Goal: Task Accomplishment & Management: Complete application form

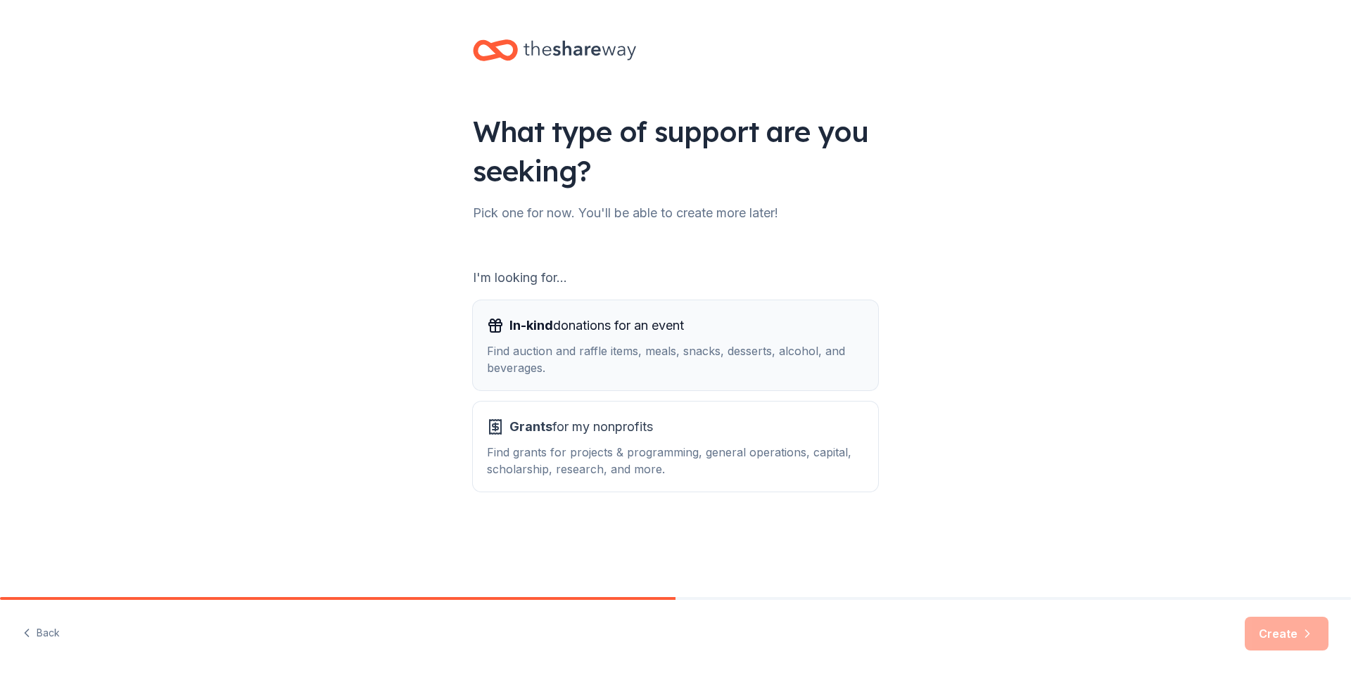
click at [628, 342] on div "In-kind donations for an event Find auction and raffle items, meals, snacks, de…" at bounding box center [675, 345] width 377 height 62
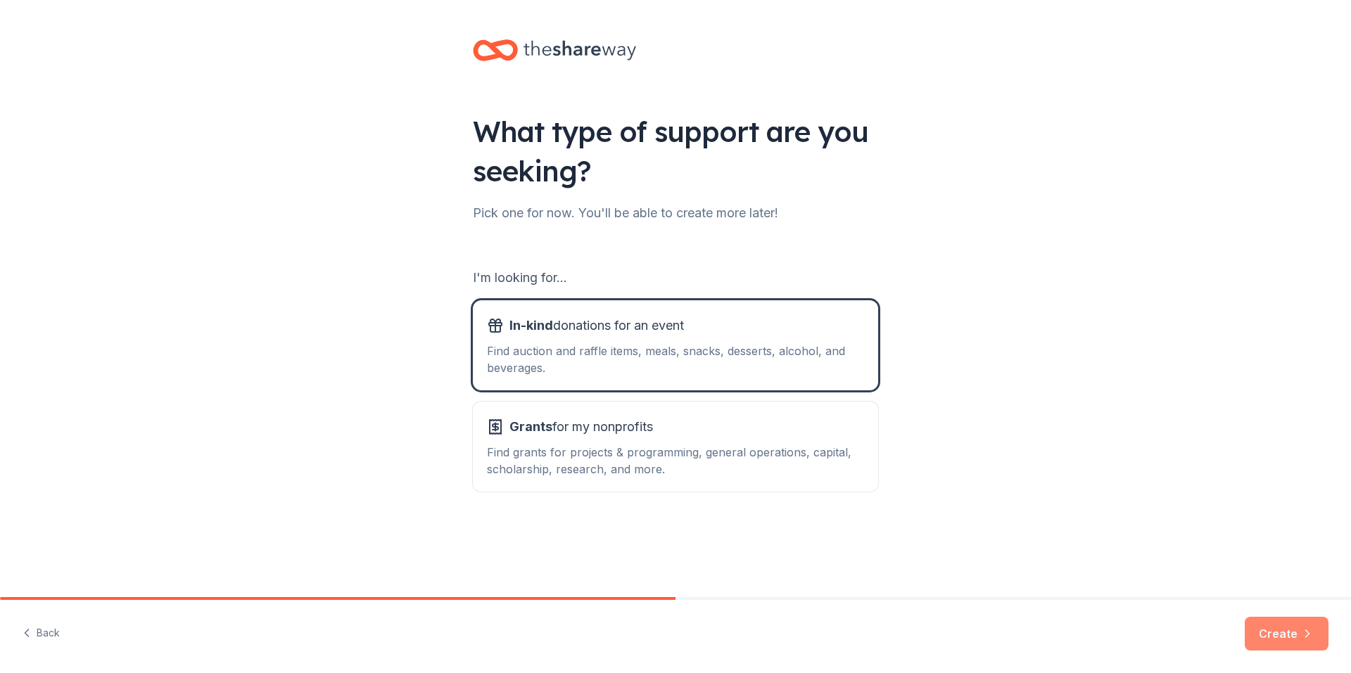
click at [1303, 630] on icon "button" at bounding box center [1307, 634] width 14 height 14
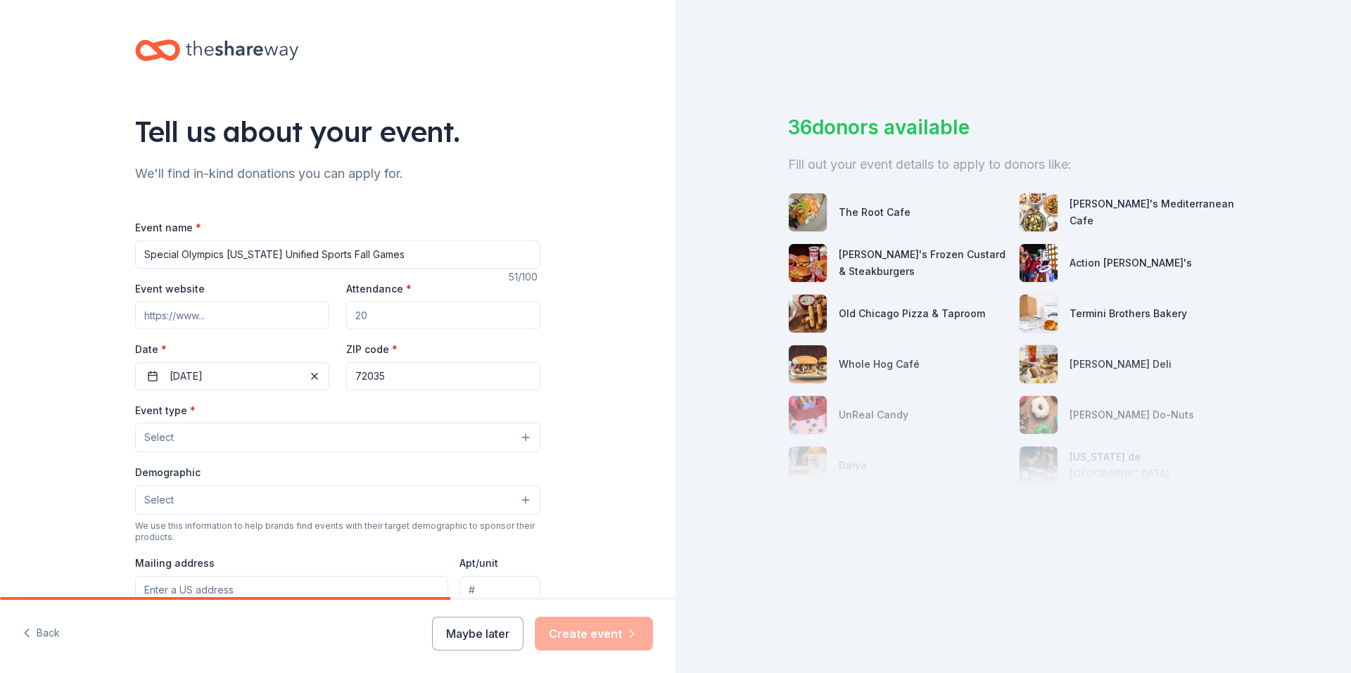
click at [393, 321] on input "Attendance *" at bounding box center [443, 315] width 194 height 28
type input "400"
click at [264, 309] on input "Event website" at bounding box center [232, 315] width 194 height 28
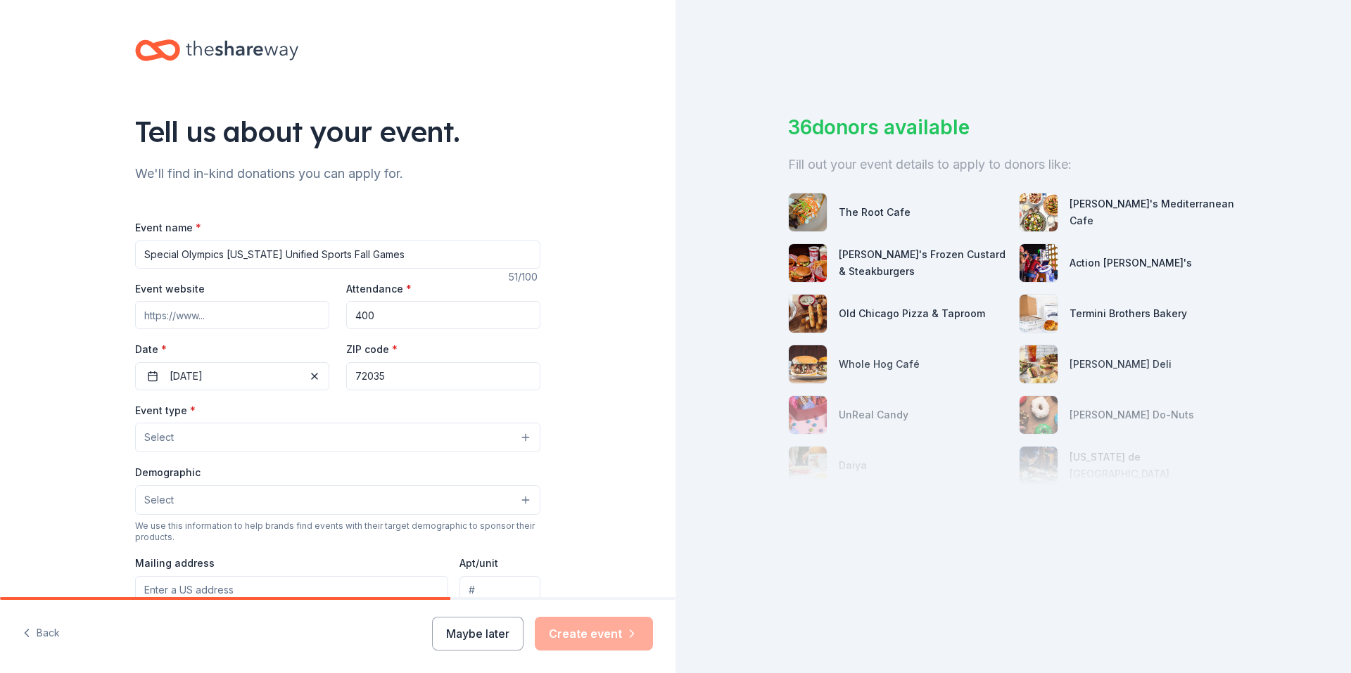
click at [269, 318] on input "Event website" at bounding box center [232, 315] width 194 height 28
paste input "https://app.smartsheet.com/b/publish?EQBCT=557a7d1b3a0f4458a39069da8911939a"
type input "https://app.smartsheet.com/b/publish?EQBCT=557a7d1b3a0f4458a39069da8911939a"
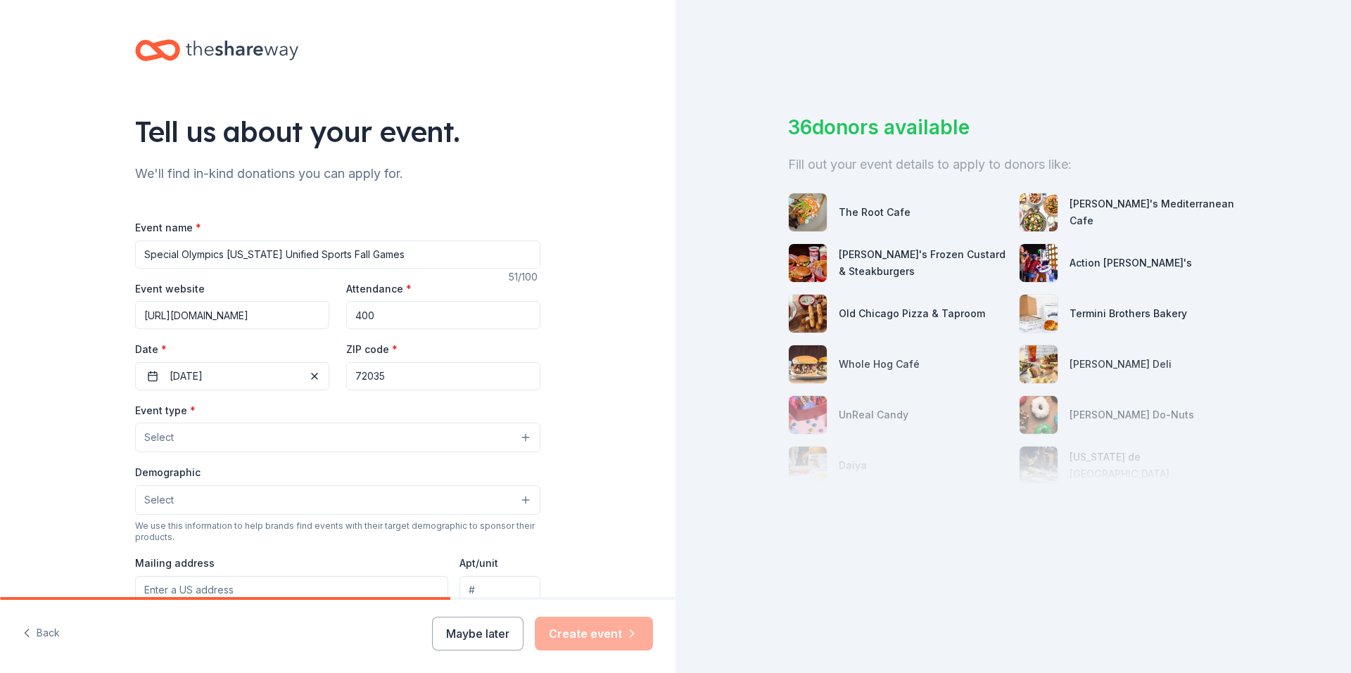
click at [400, 378] on input "72035" at bounding box center [443, 376] width 194 height 28
type input "72032"
click at [513, 448] on button "Select" at bounding box center [337, 438] width 405 height 30
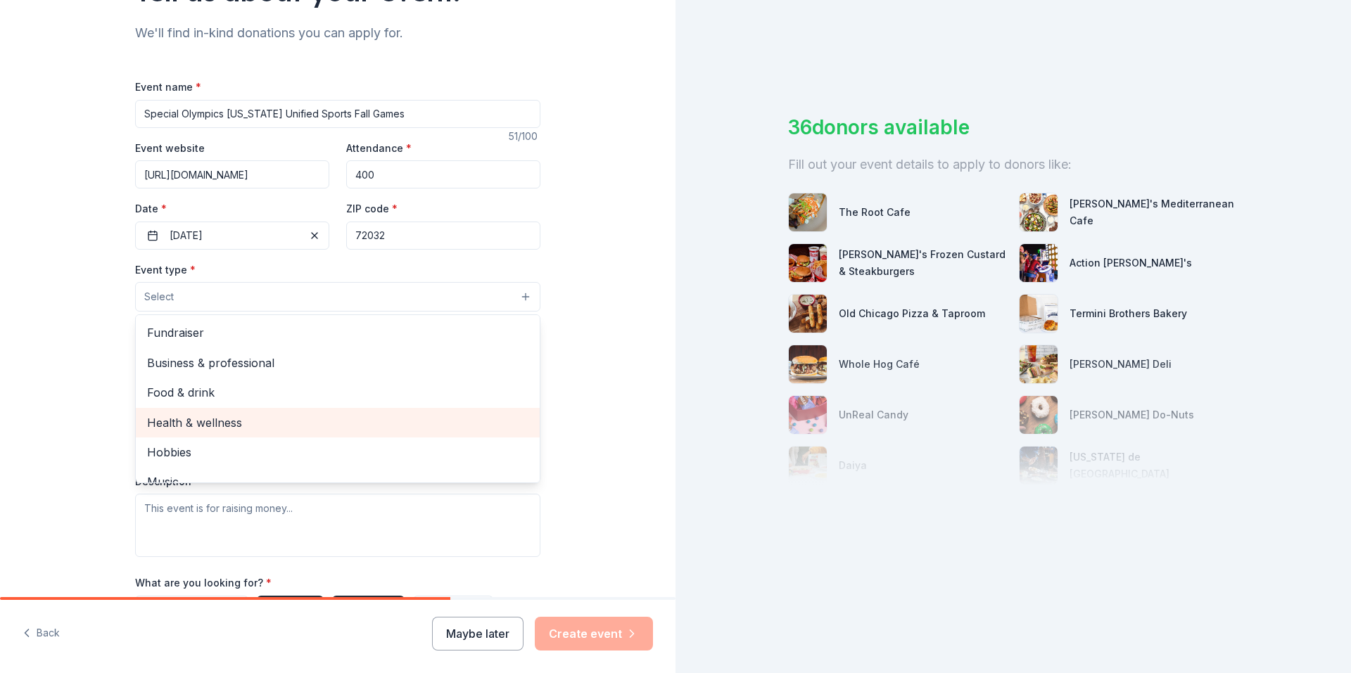
scroll to position [70, 0]
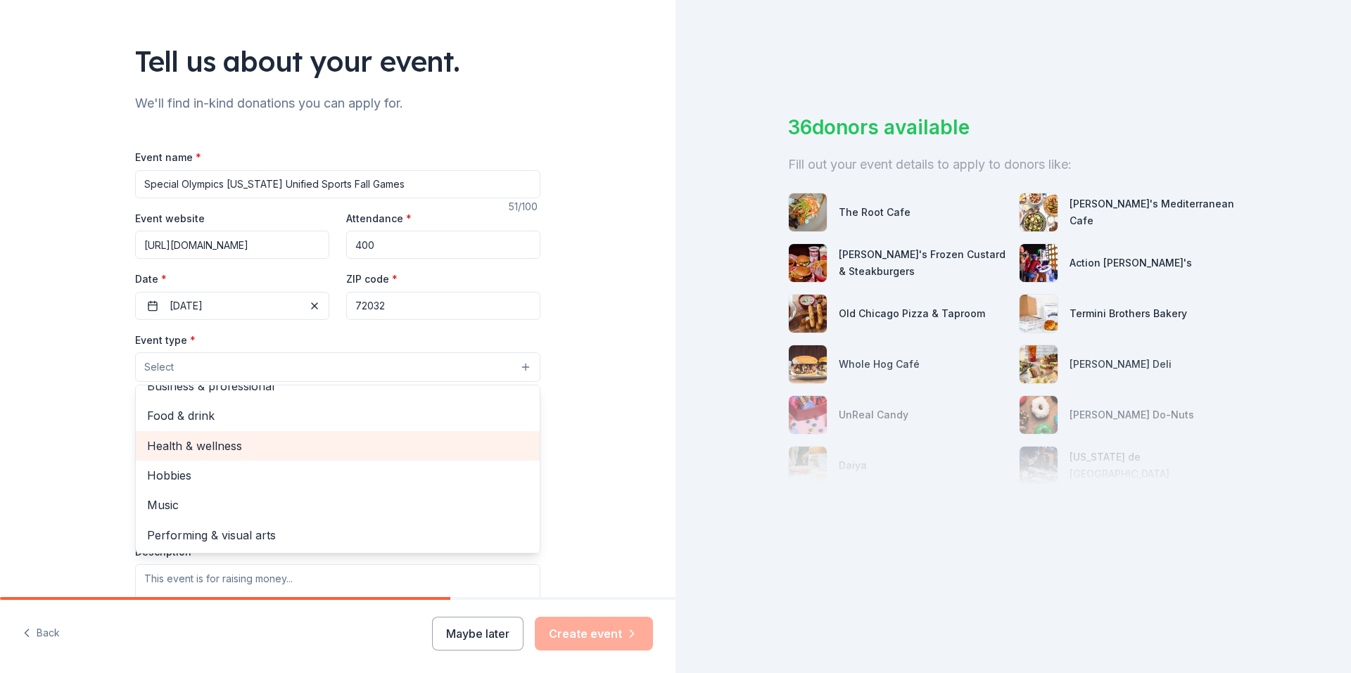
click at [226, 442] on span "Health & wellness" at bounding box center [337, 446] width 381 height 18
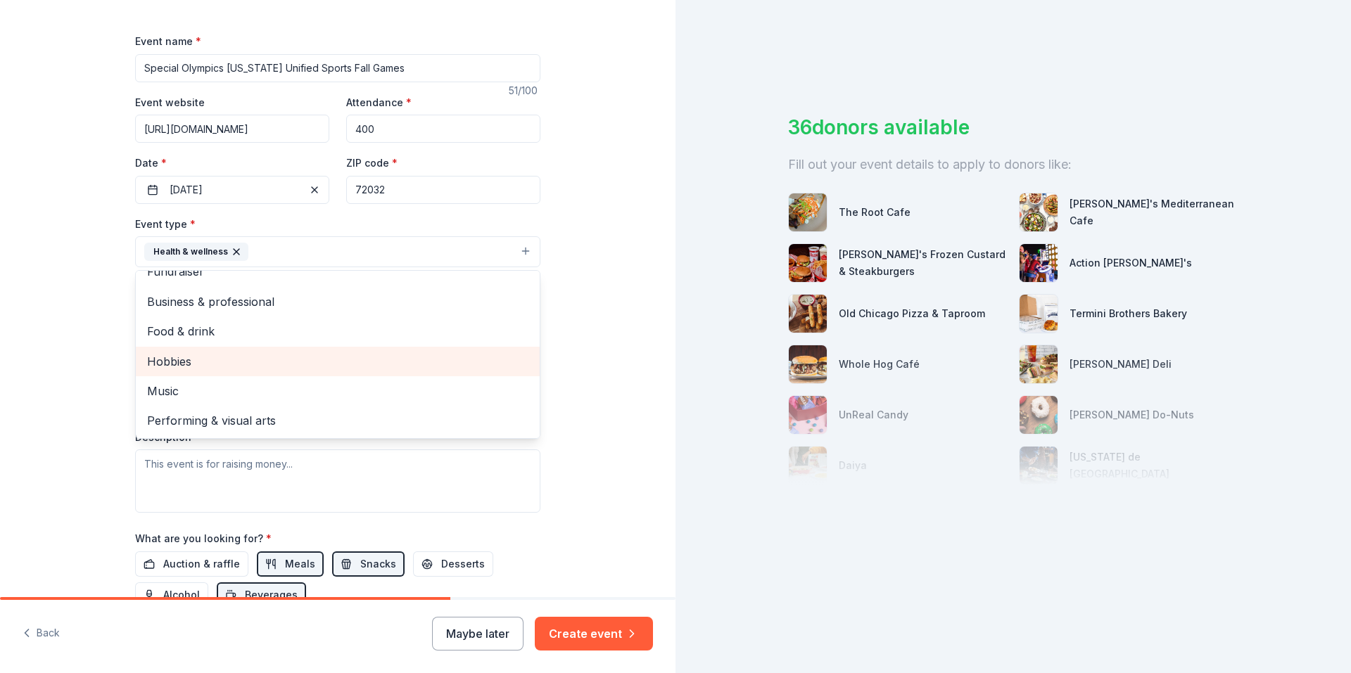
scroll to position [211, 0]
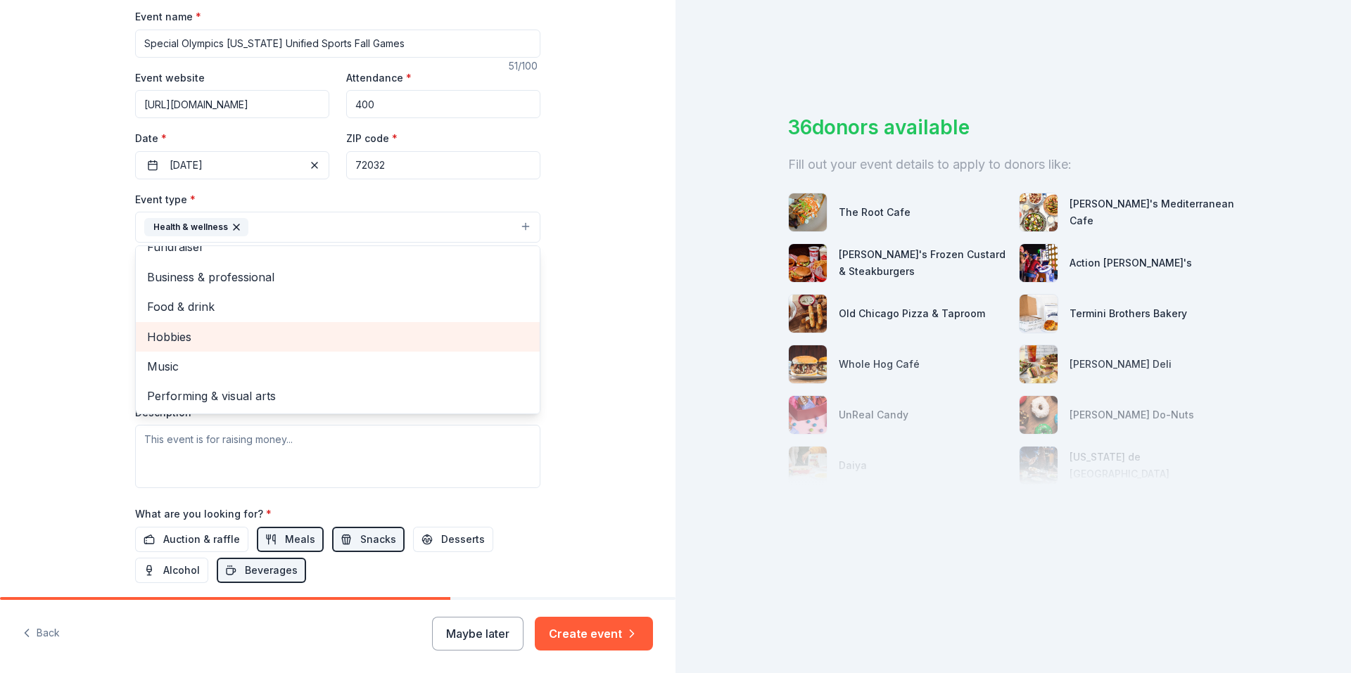
click at [257, 339] on span "Hobbies" at bounding box center [337, 337] width 381 height 18
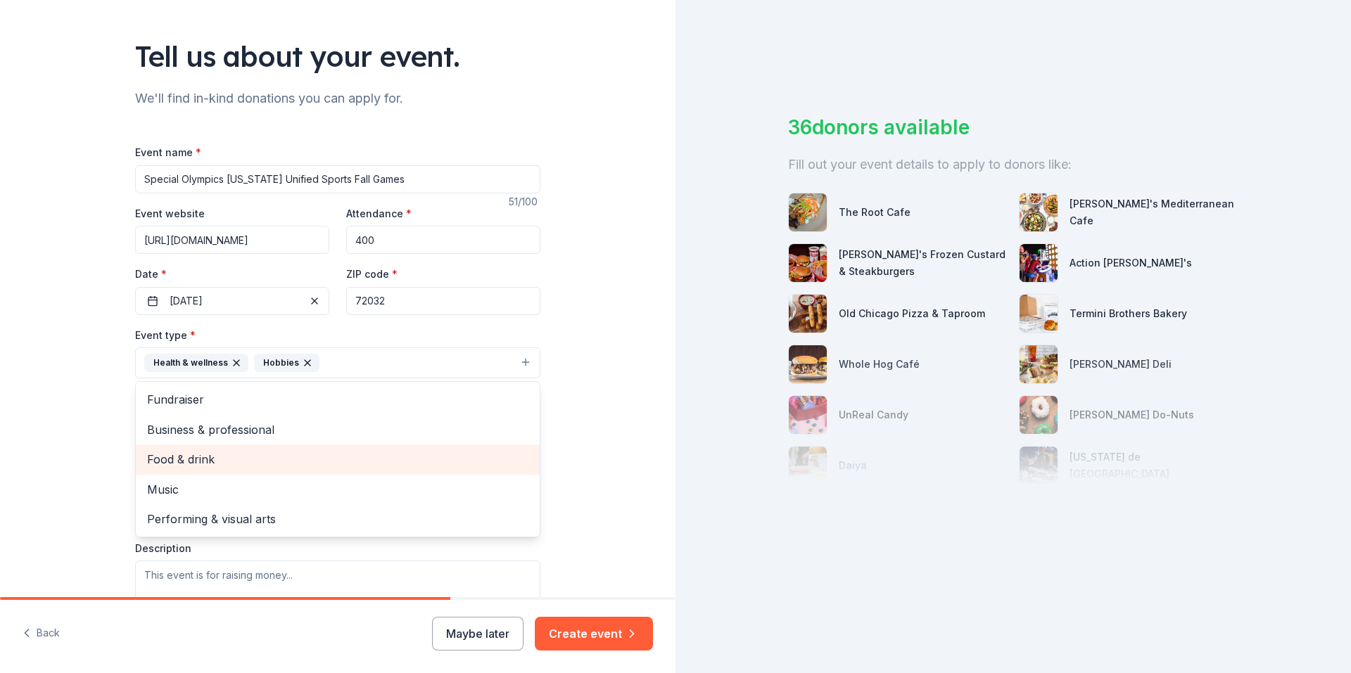
scroll to position [70, 0]
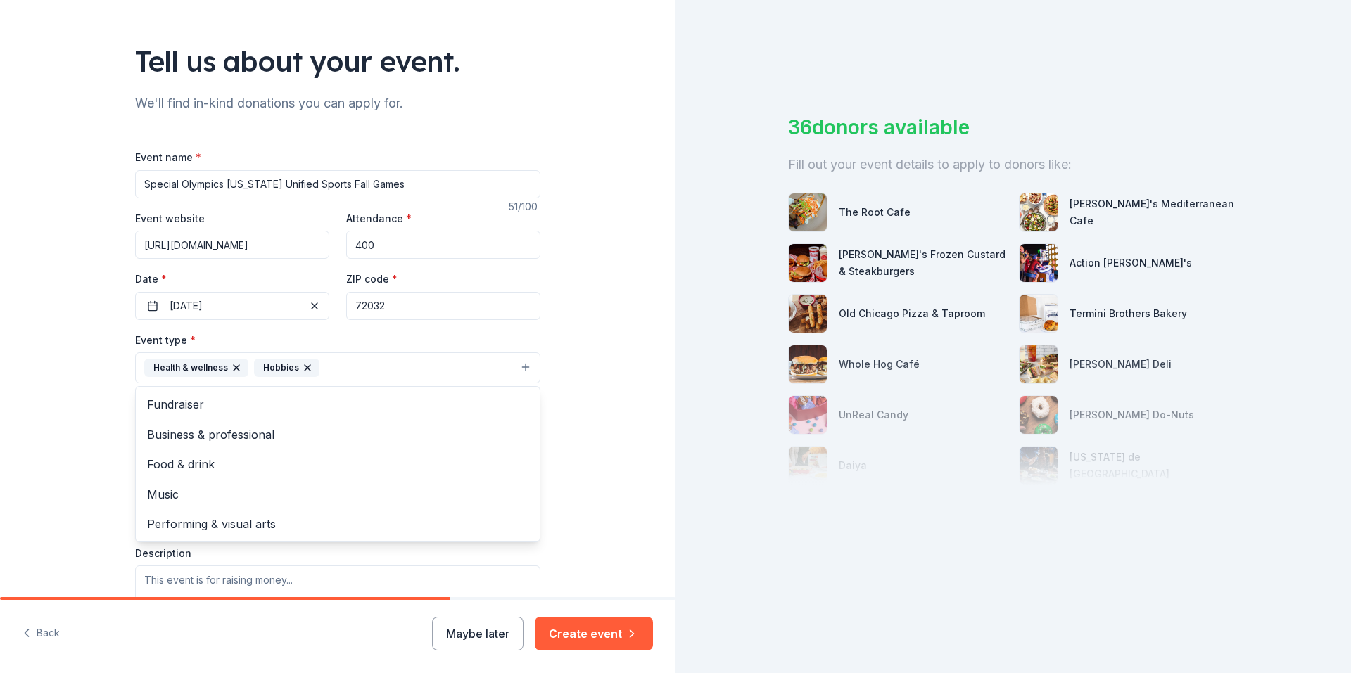
click at [641, 359] on div "Tell us about your event. We'll find in-kind donations you can apply for. Event…" at bounding box center [337, 424] width 675 height 988
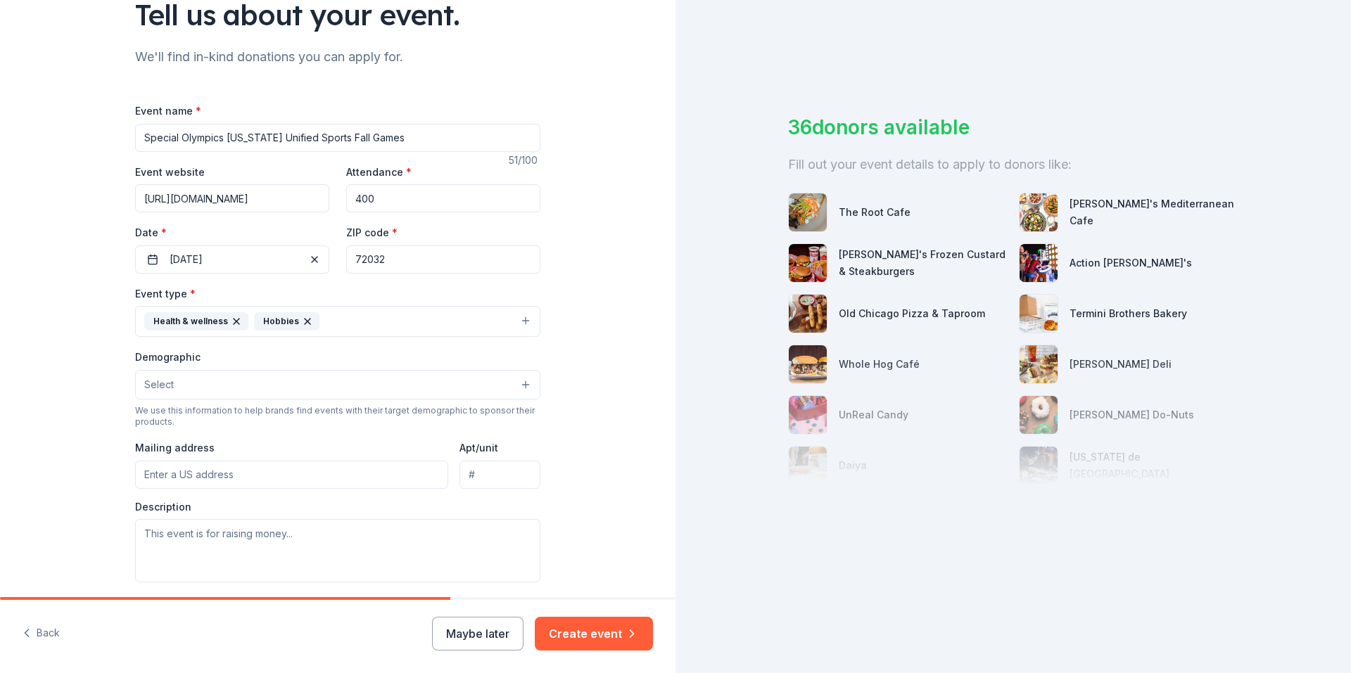
scroll to position [211, 0]
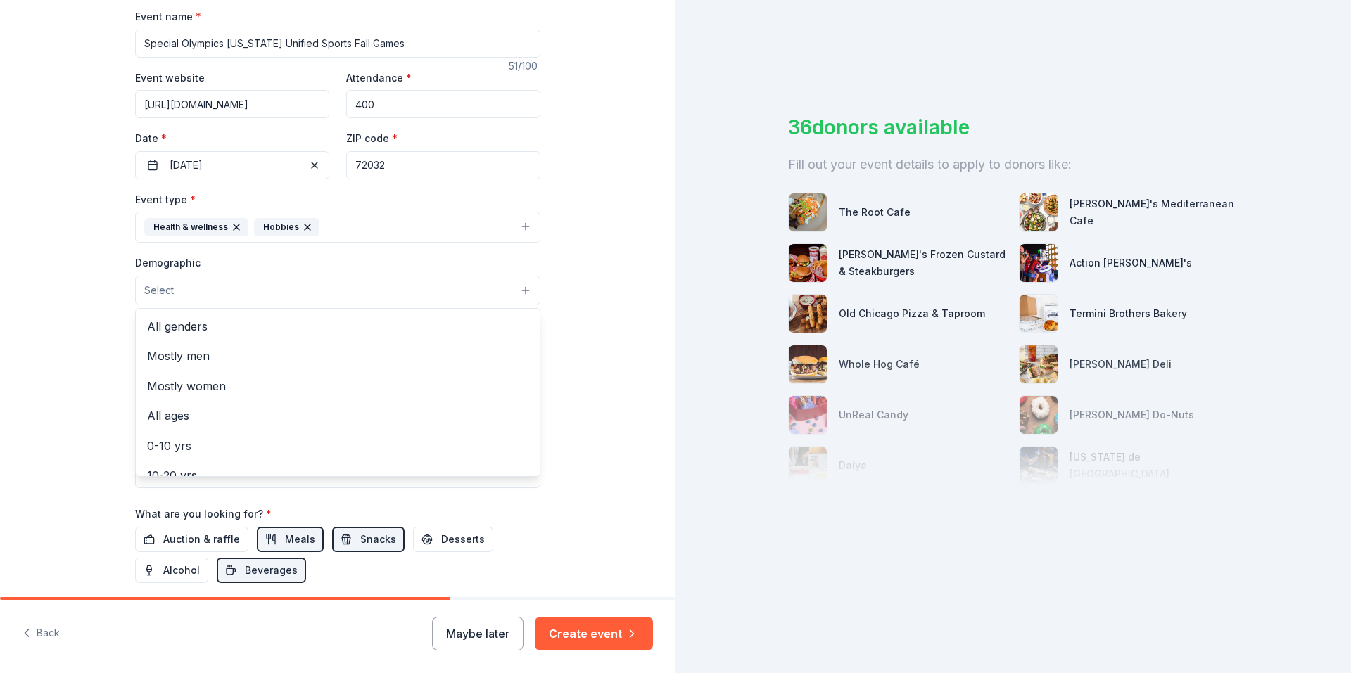
click at [418, 290] on button "Select" at bounding box center [337, 291] width 405 height 30
click at [263, 317] on span "All genders" at bounding box center [337, 326] width 381 height 18
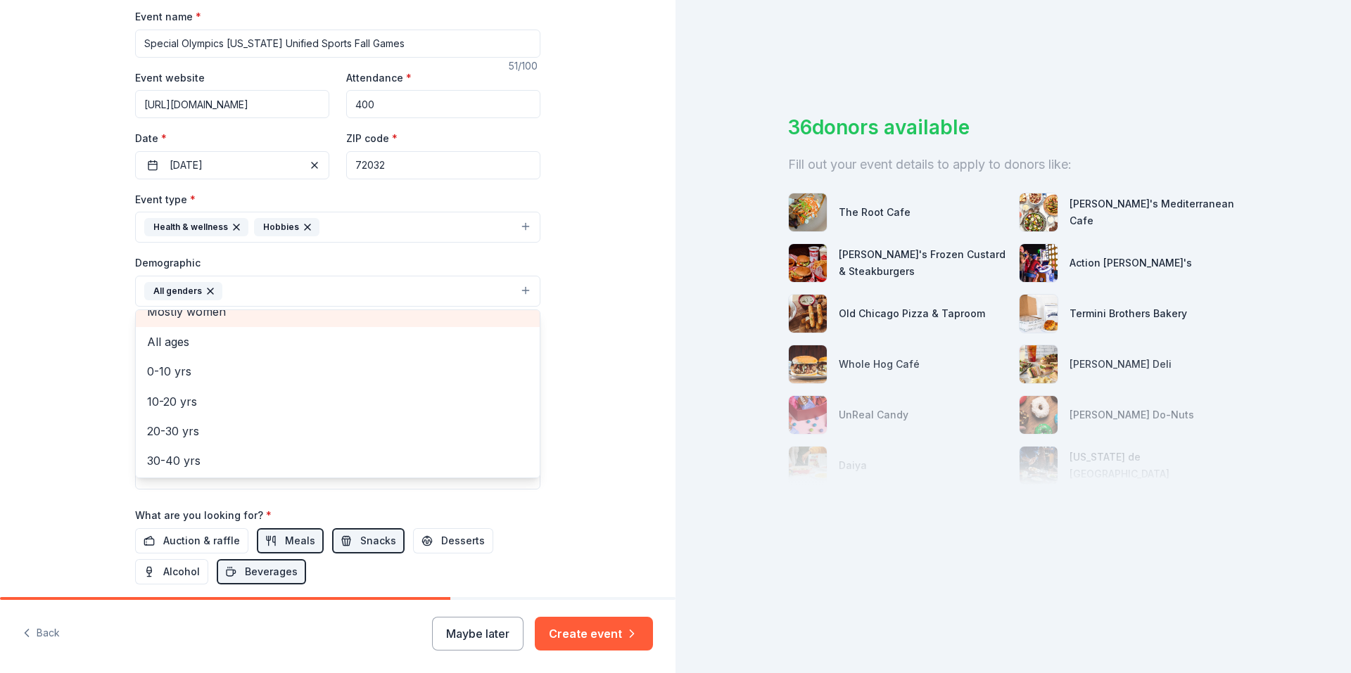
scroll to position [70, 0]
click at [312, 327] on div "All ages" at bounding box center [338, 317] width 404 height 30
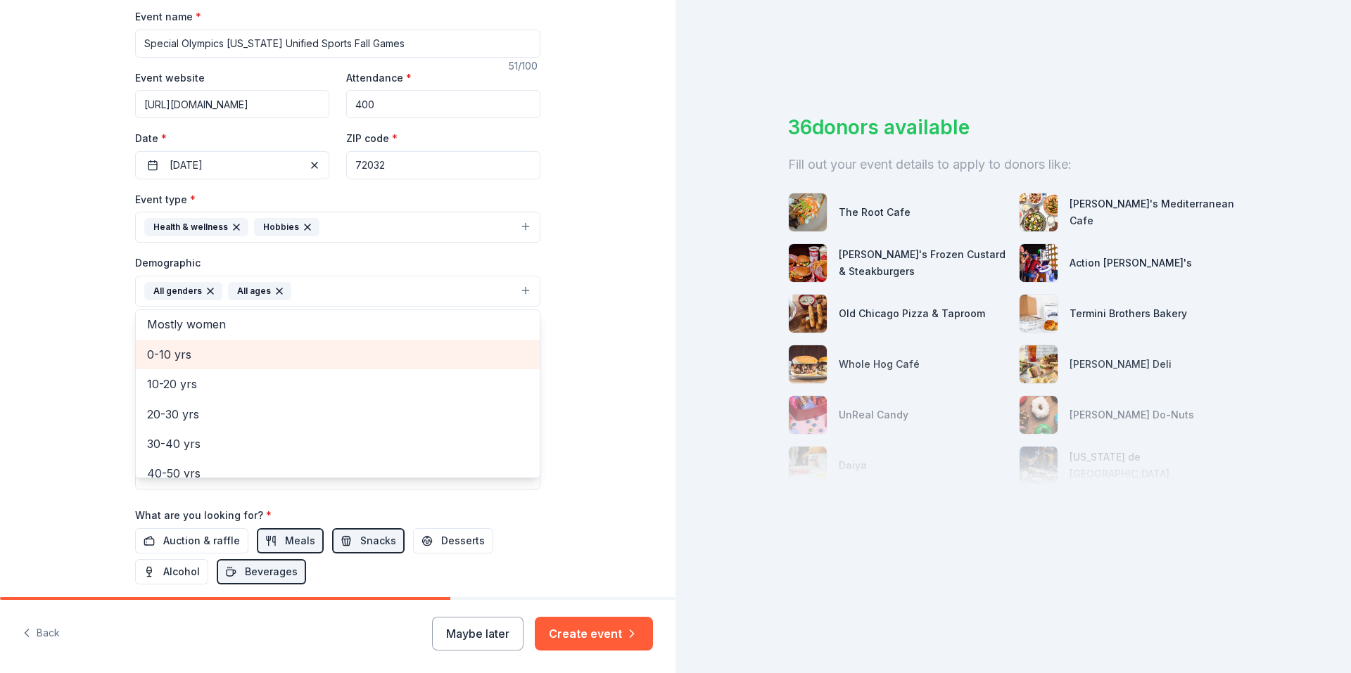
scroll to position [166, 0]
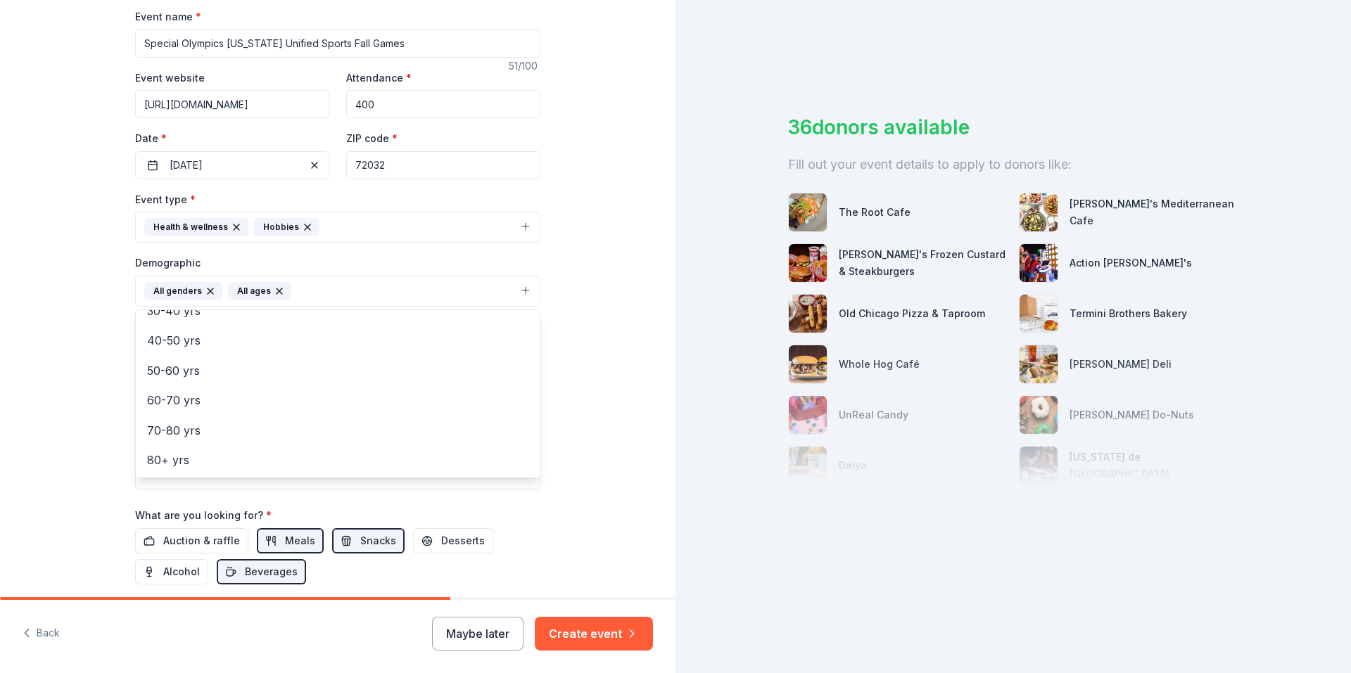
click at [584, 338] on div "Tell us about your event. We'll find in-kind donations you can apply for. Event…" at bounding box center [337, 284] width 675 height 990
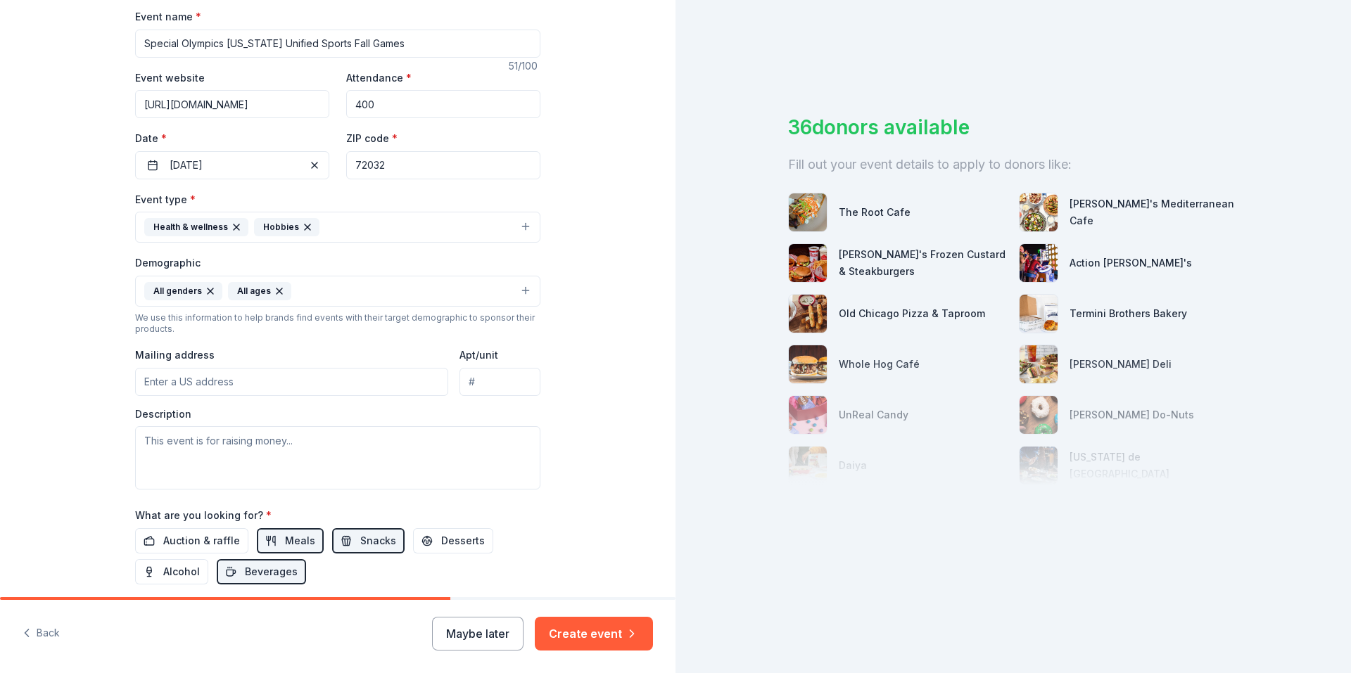
click at [318, 379] on input "Mailing address" at bounding box center [291, 382] width 313 height 28
type input "2115 Main St"
click at [367, 442] on textarea at bounding box center [337, 457] width 405 height 63
type textarea "Special Olympics Arkansas"
click at [356, 103] on input "400" at bounding box center [443, 104] width 194 height 28
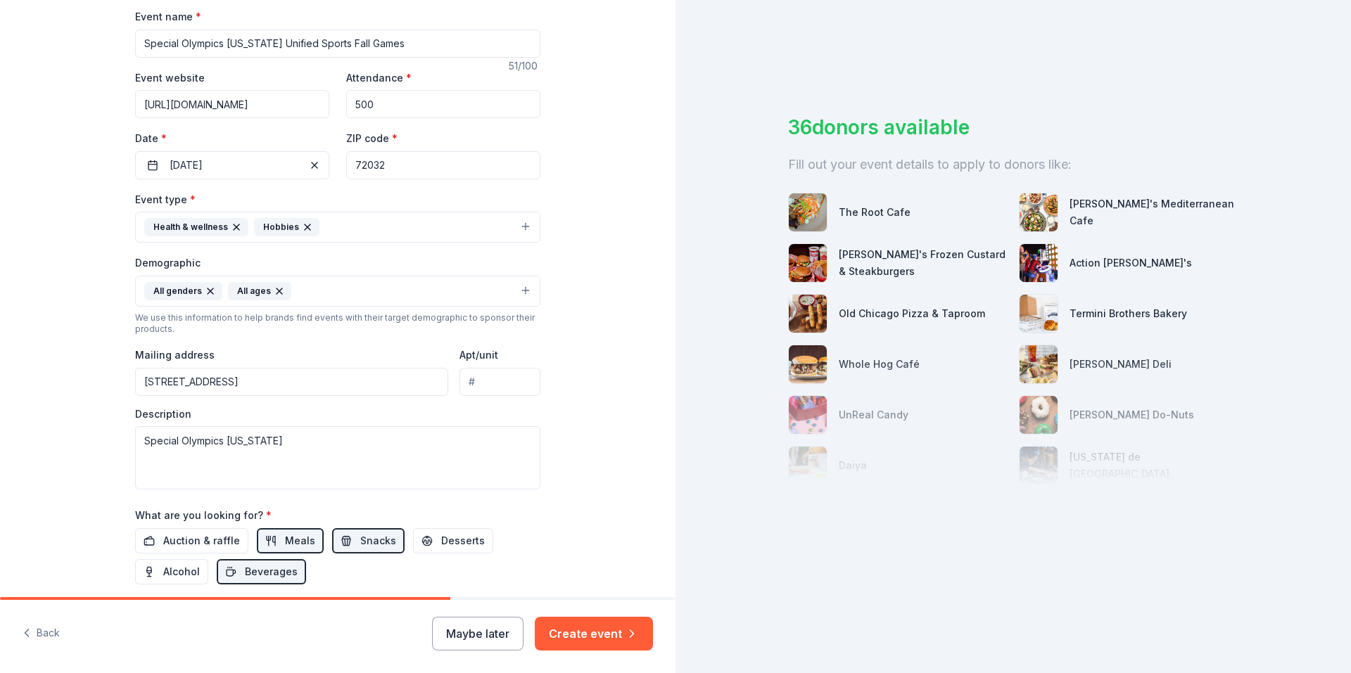
type input "500"
click at [322, 438] on textarea "Special Olympics Arkansas" at bounding box center [337, 457] width 405 height 63
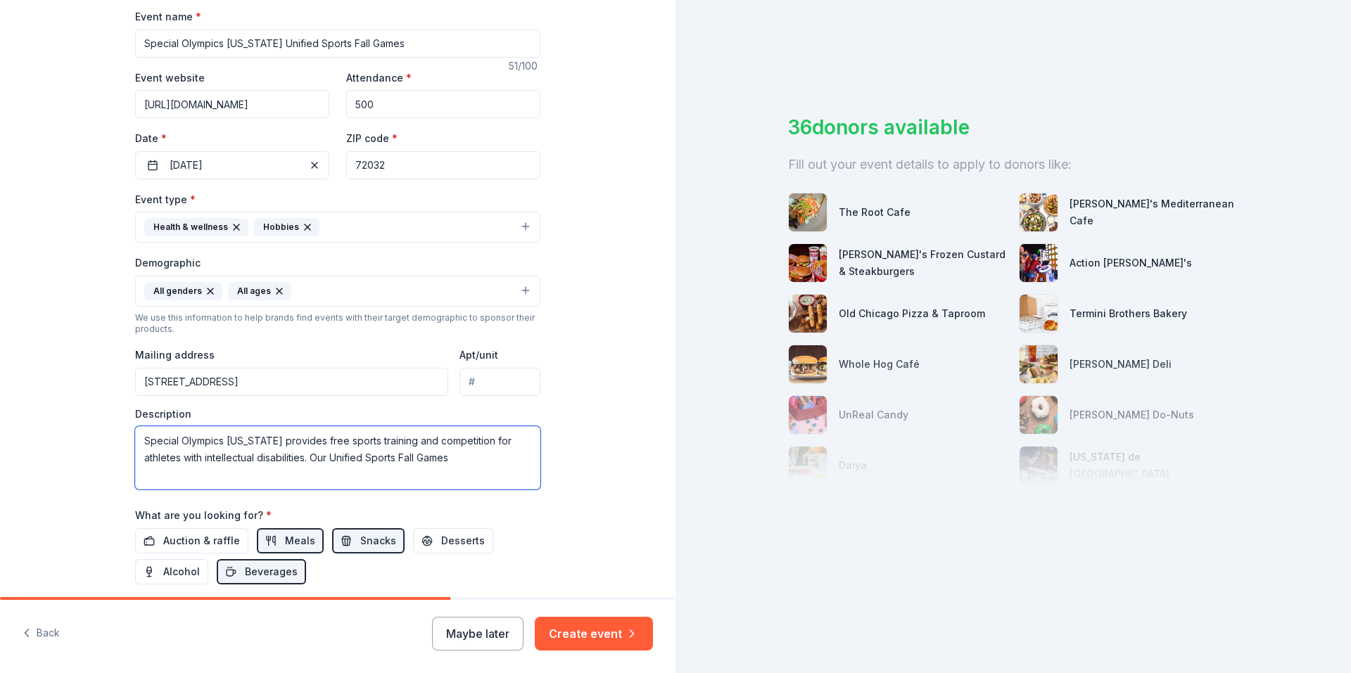
scroll to position [393, 0]
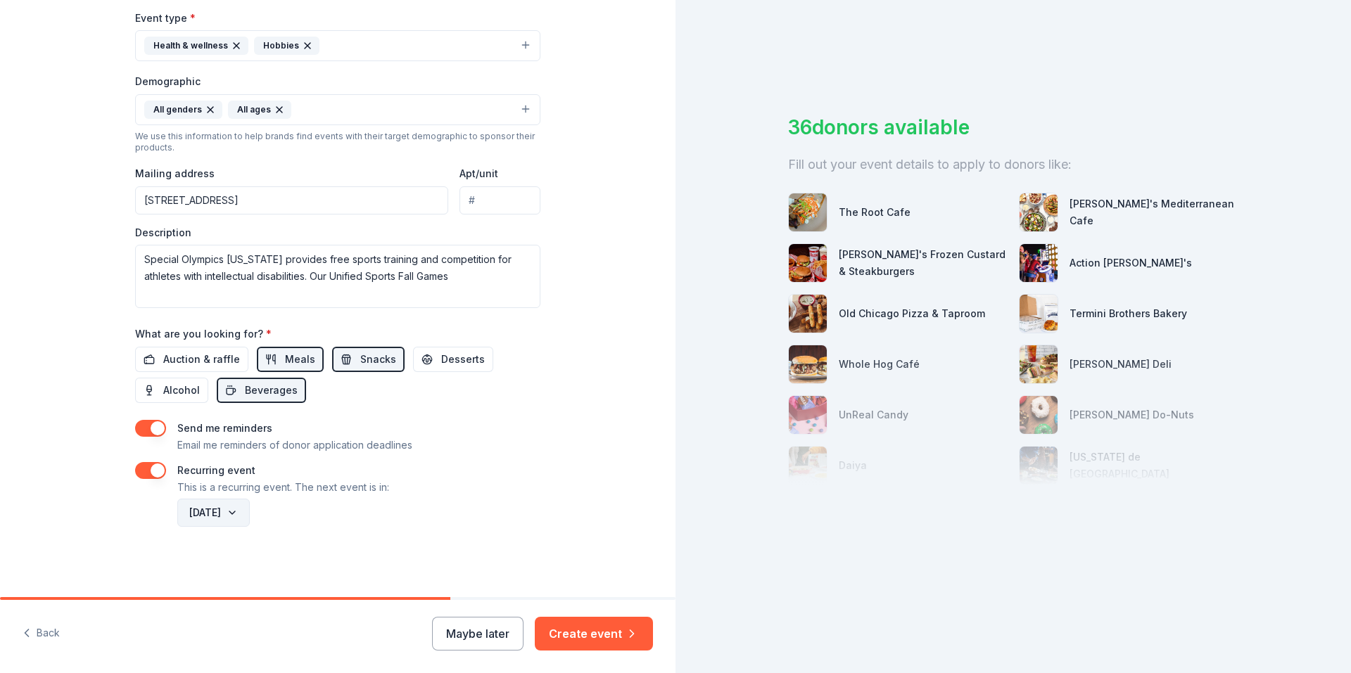
click at [250, 511] on button "November 2025" at bounding box center [213, 513] width 72 height 28
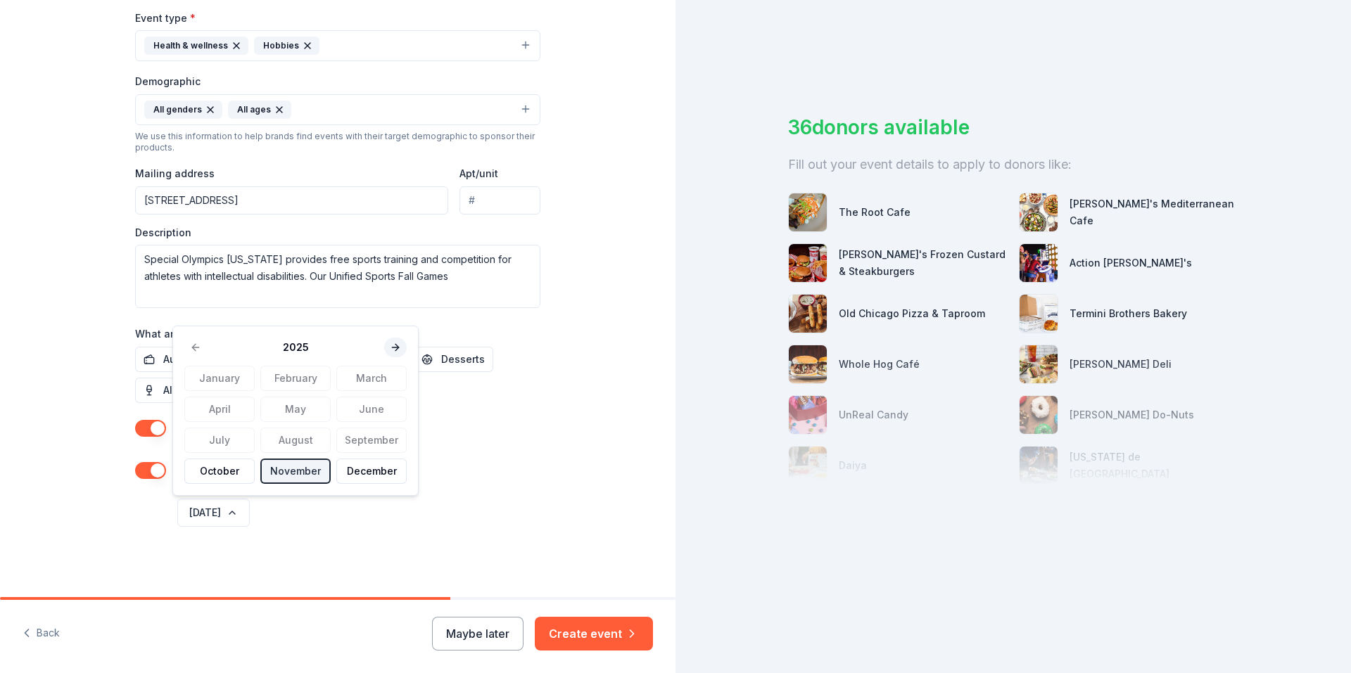
click at [388, 343] on button at bounding box center [395, 348] width 23 height 20
click at [285, 473] on button "November" at bounding box center [295, 471] width 70 height 25
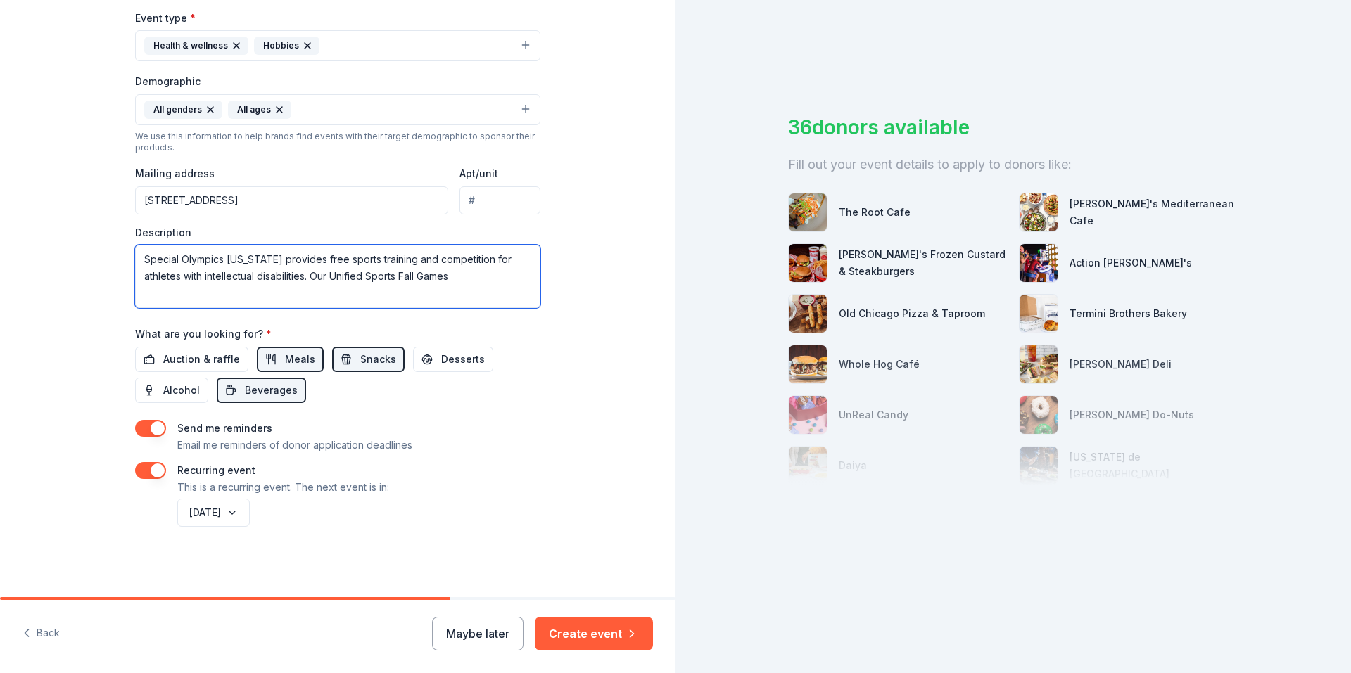
click at [486, 285] on textarea "Special Olympics Arkansas provides free sports training and competition for ath…" at bounding box center [337, 276] width 405 height 63
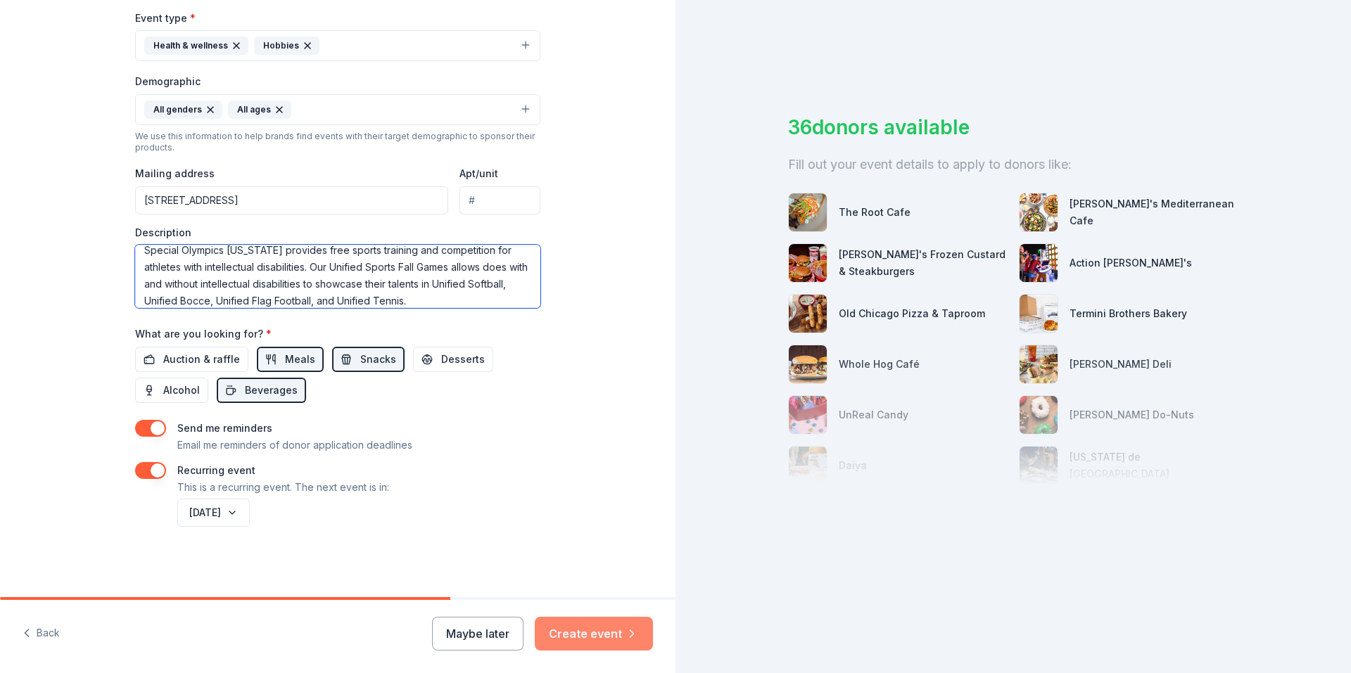
type textarea "Special Olympics Arkansas provides free sports training and competition for ath…"
click at [598, 637] on button "Create event" at bounding box center [594, 634] width 118 height 34
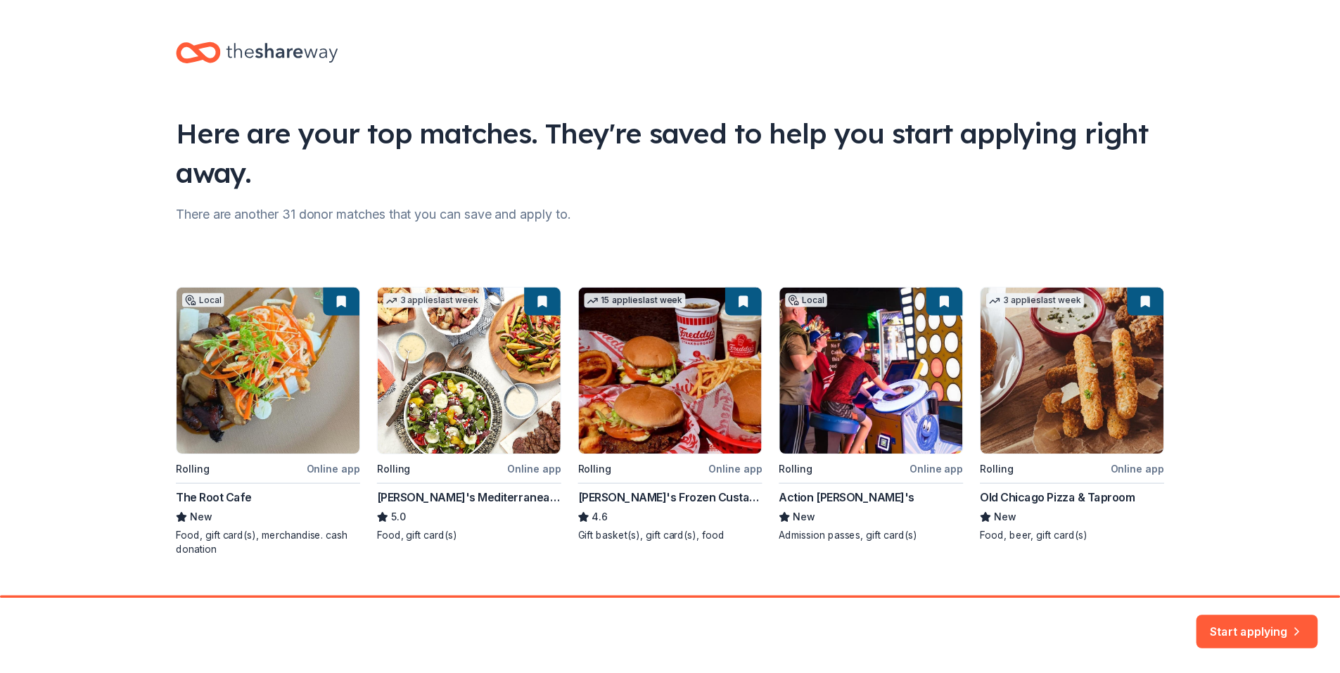
scroll to position [28, 0]
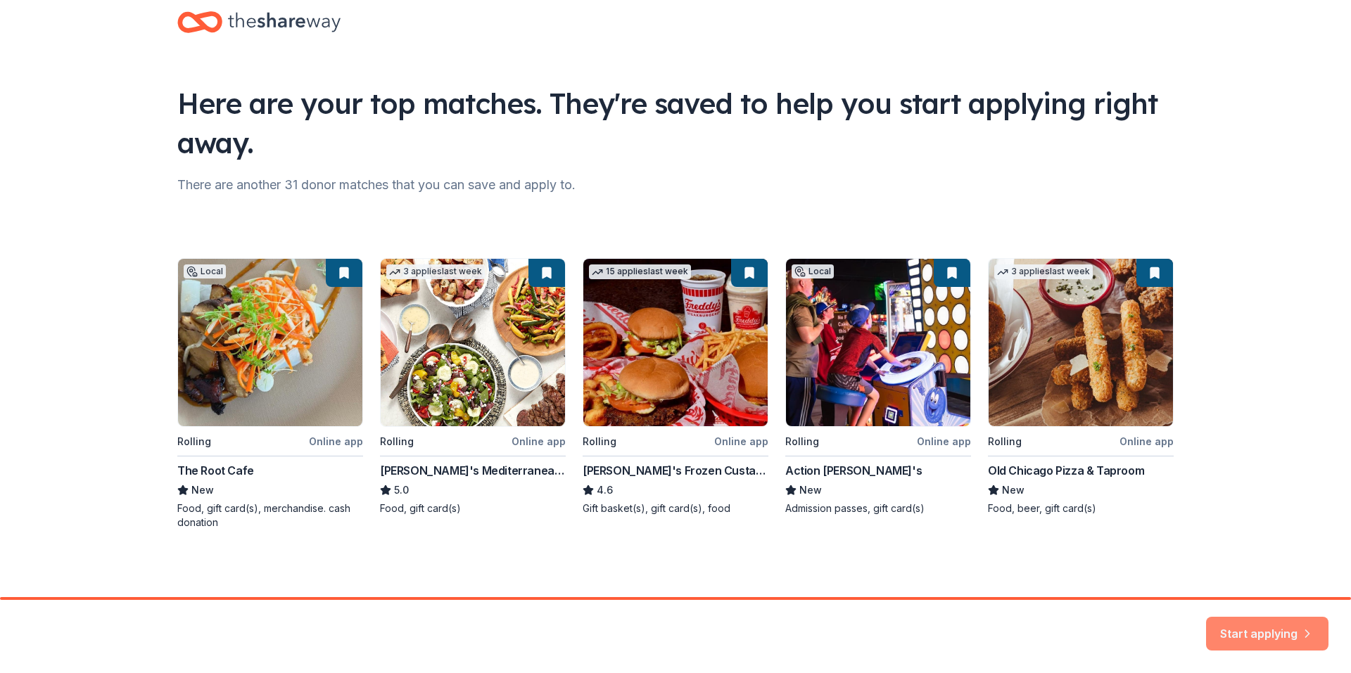
click at [1250, 625] on button "Start applying" at bounding box center [1267, 626] width 122 height 34
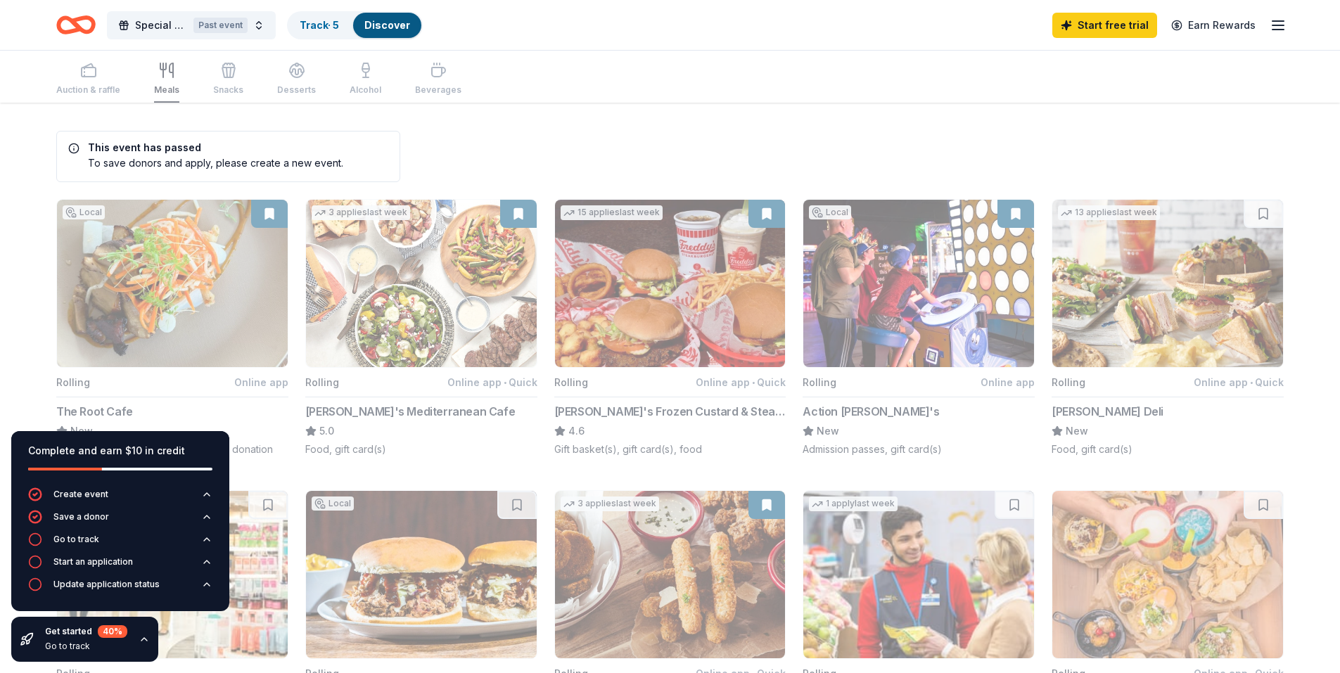
click at [155, 165] on div "To save donors and apply, please create a new event." at bounding box center [205, 162] width 275 height 15
click at [170, 23] on span "Special Olympics Arkansas Unified Sports Fall Games" at bounding box center [161, 25] width 53 height 17
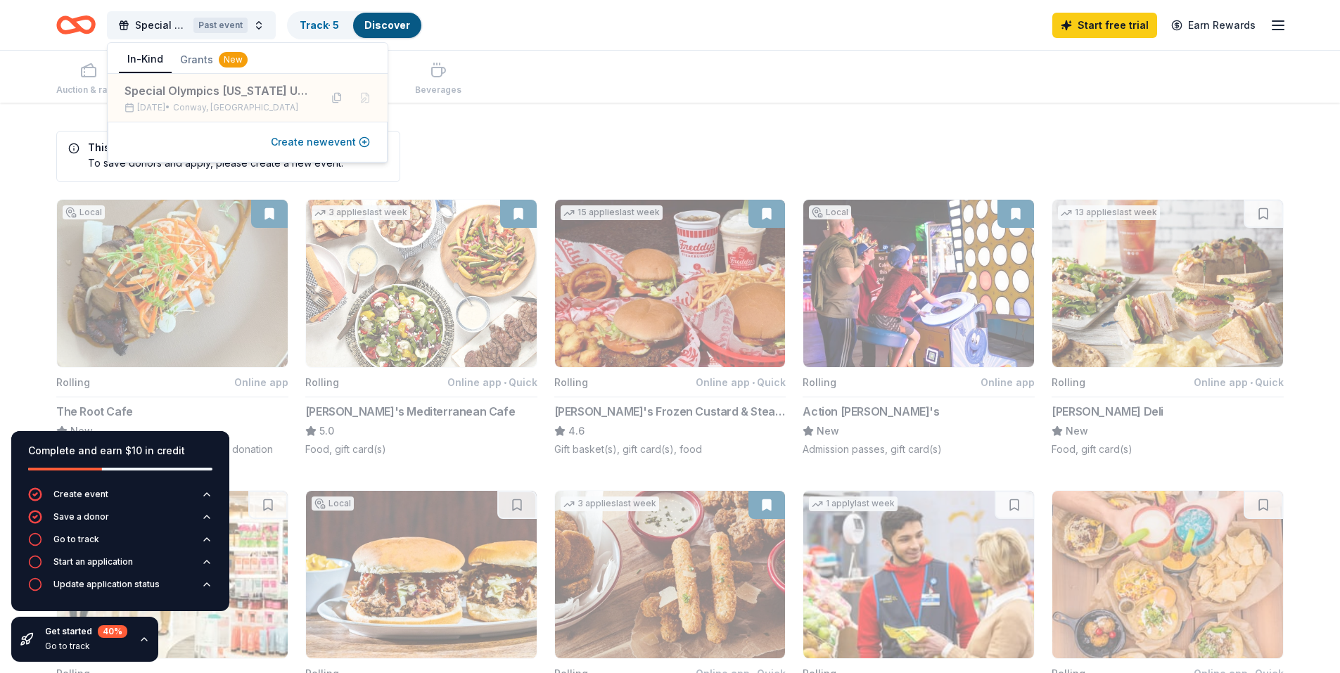
click at [343, 137] on button "Create new event" at bounding box center [320, 142] width 99 height 17
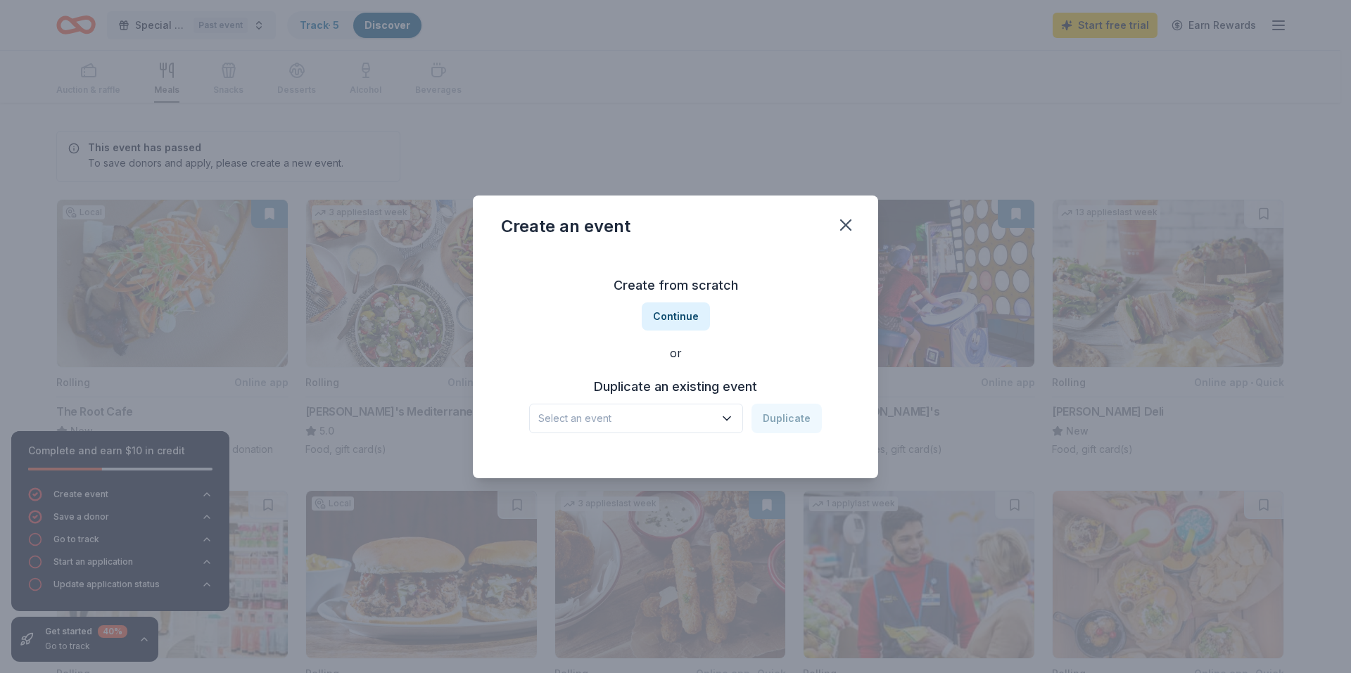
click at [740, 421] on button "Select an event" at bounding box center [636, 419] width 214 height 30
click at [639, 466] on div "Nov 22, 2024 · AR" at bounding box center [637, 473] width 187 height 17
click at [810, 418] on button "Duplicate" at bounding box center [786, 419] width 70 height 30
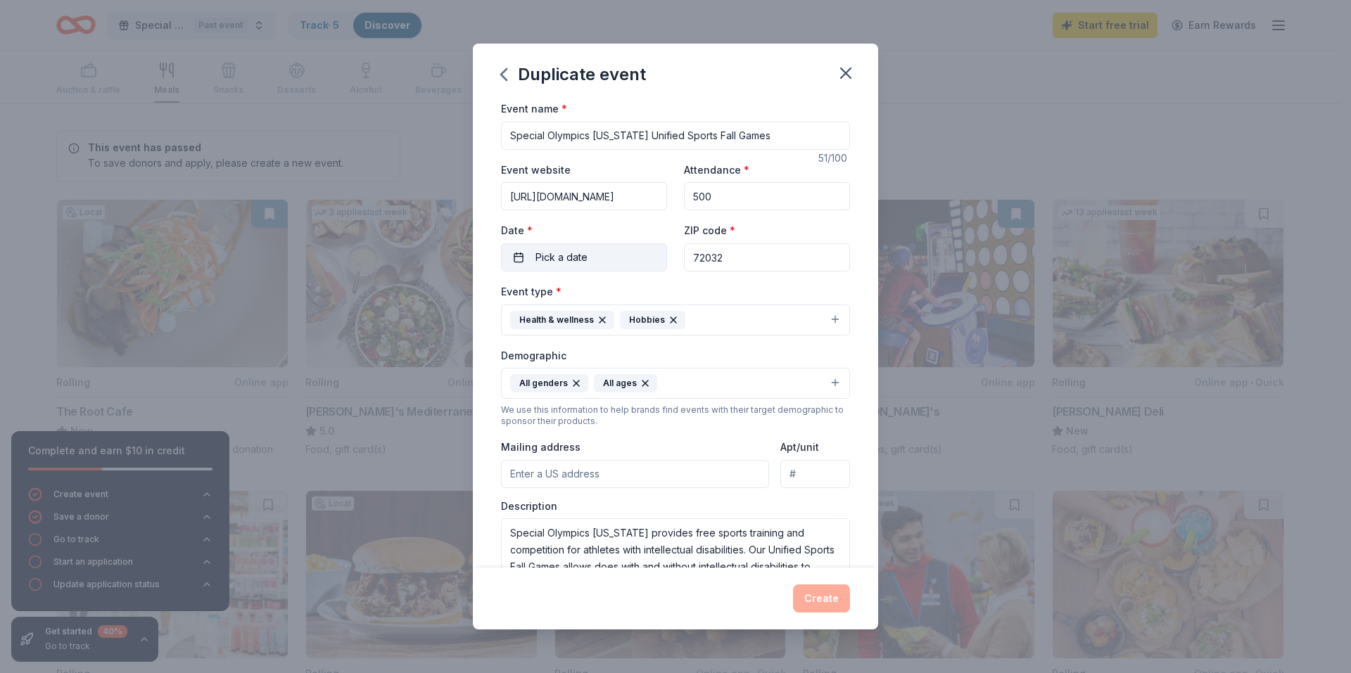
click at [639, 248] on button "Pick a date" at bounding box center [584, 257] width 166 height 28
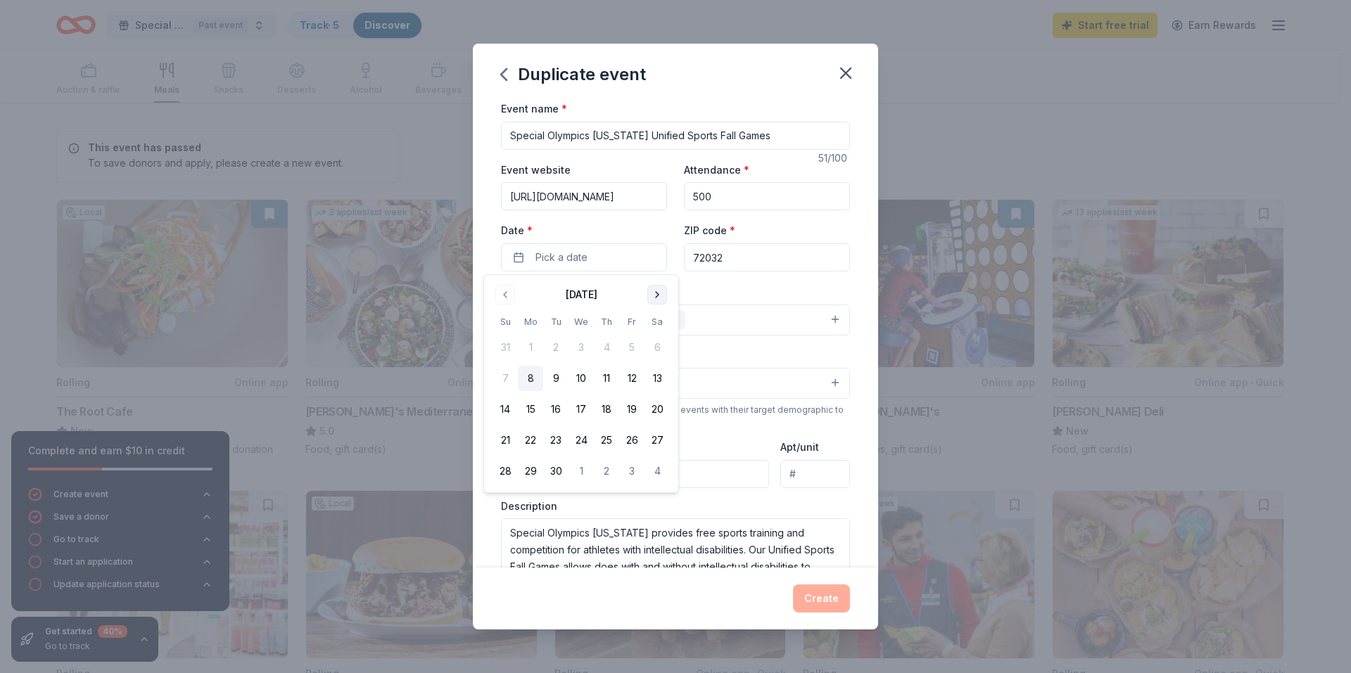
click at [664, 295] on button "Go to next month" at bounding box center [657, 295] width 20 height 20
click at [665, 442] on button "22" at bounding box center [656, 440] width 25 height 25
click at [805, 284] on div "Event type * Health & wellness Hobbies" at bounding box center [675, 309] width 349 height 53
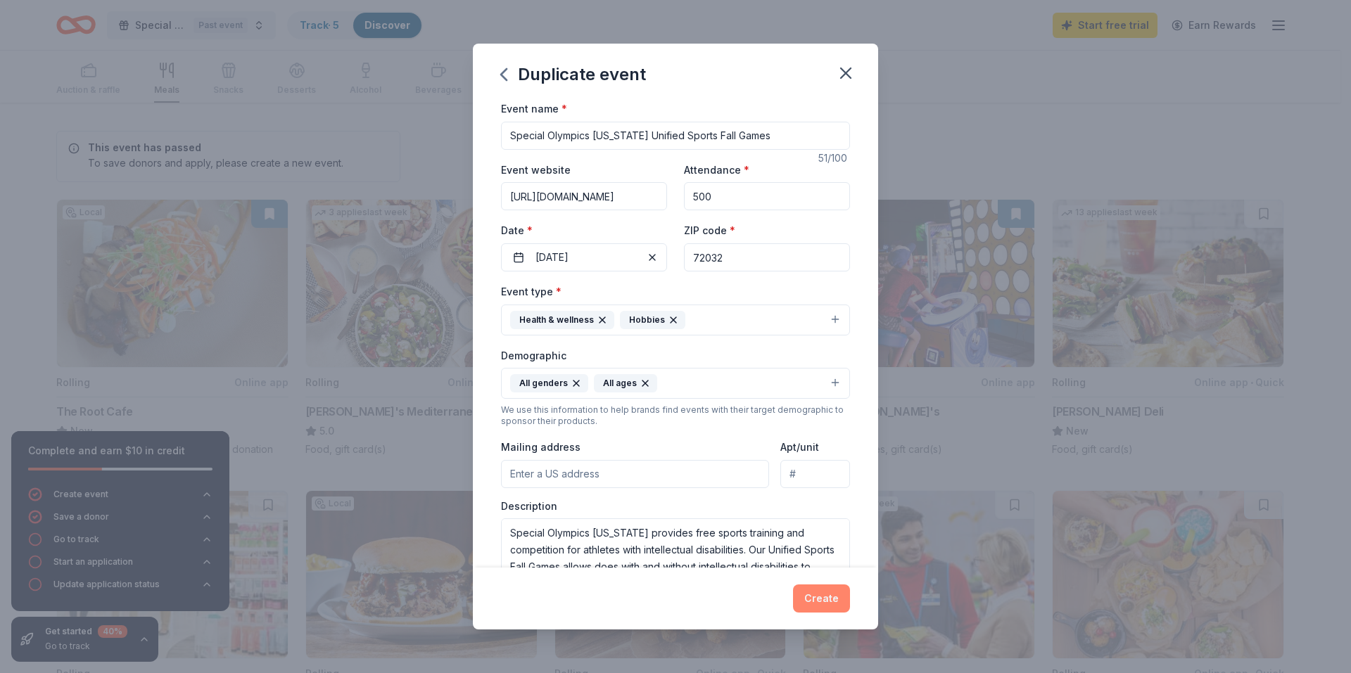
click at [834, 602] on button "Create" at bounding box center [821, 599] width 57 height 28
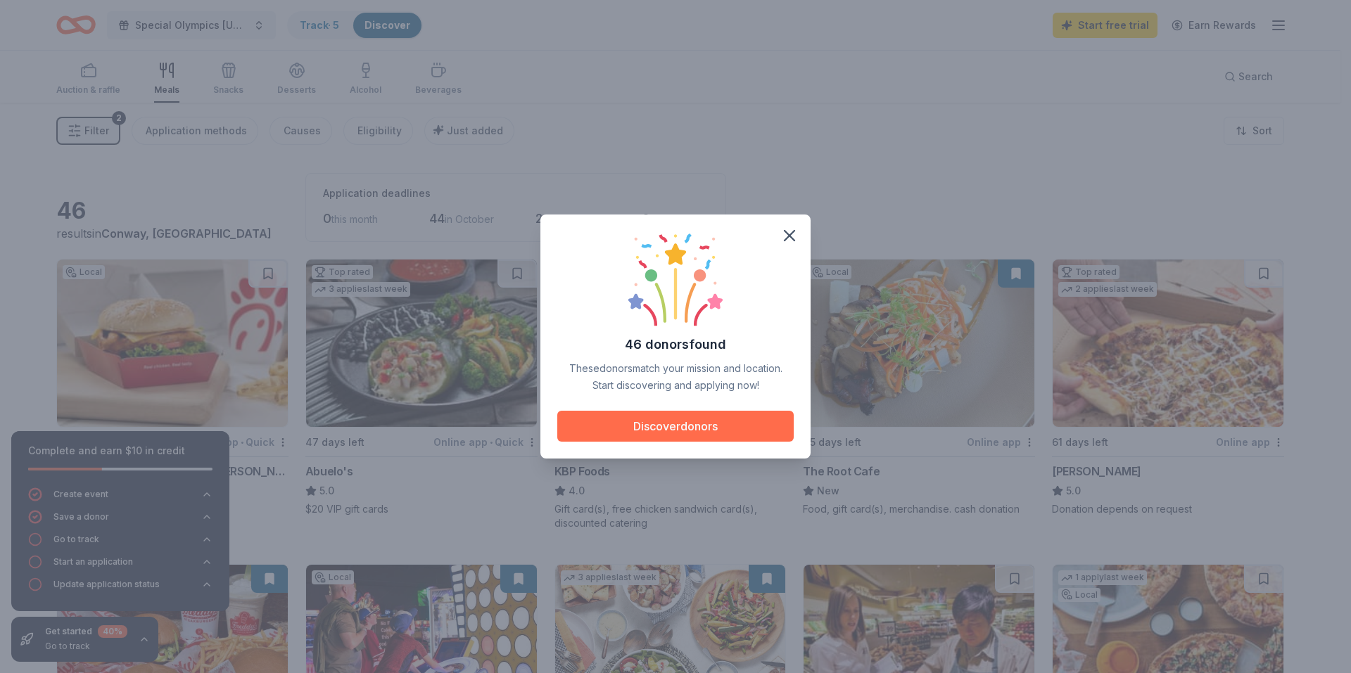
click at [684, 428] on button "Discover donors" at bounding box center [675, 426] width 236 height 31
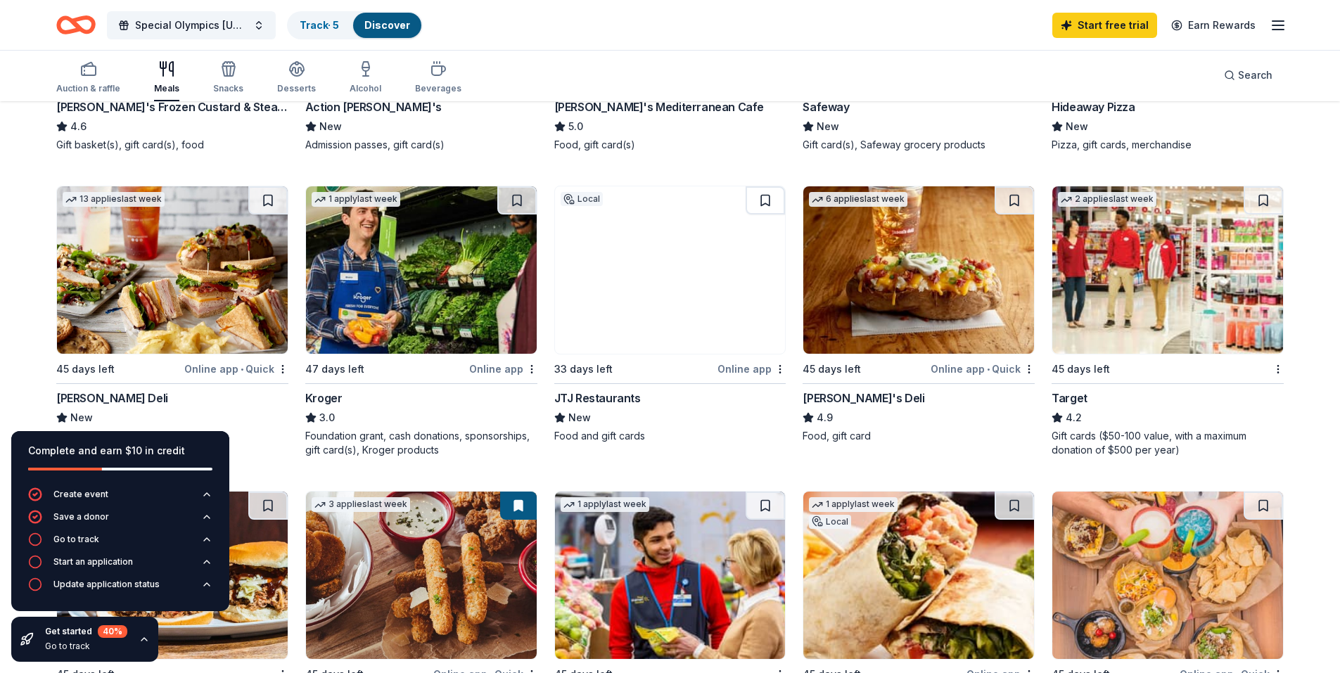
scroll to position [703, 0]
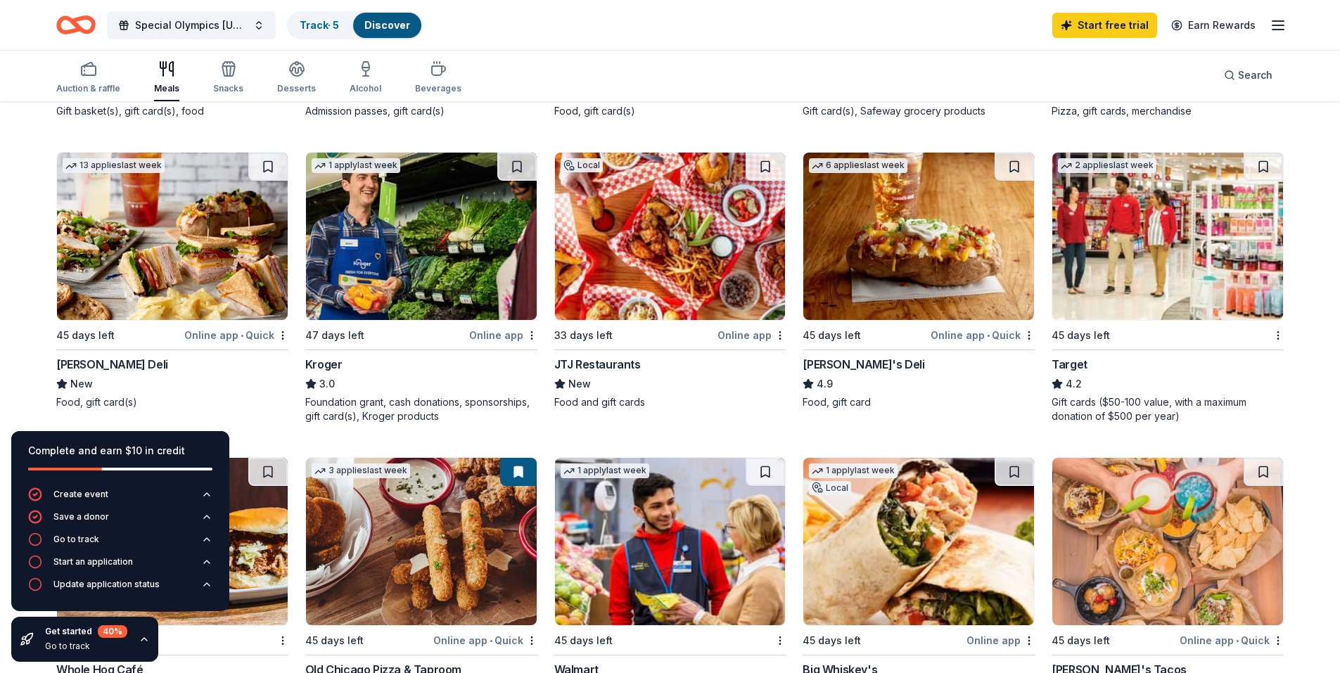
click at [175, 270] on img at bounding box center [172, 236] width 231 height 167
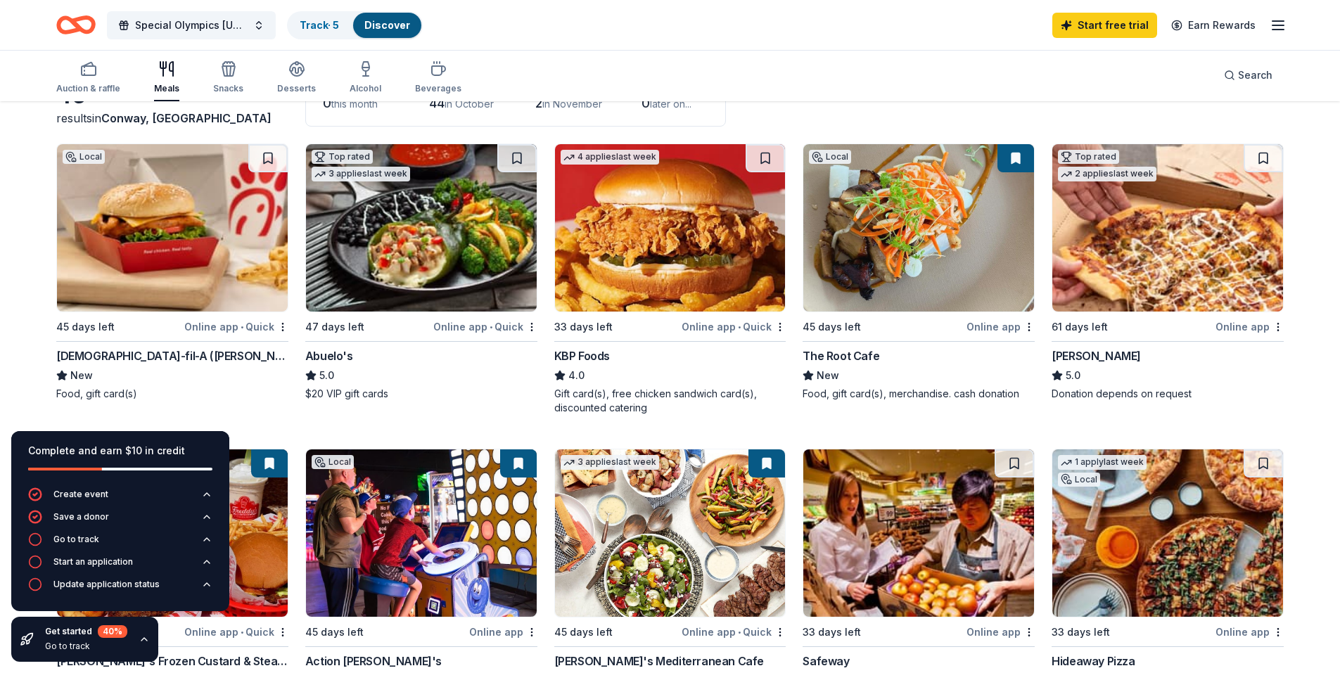
scroll to position [141, 0]
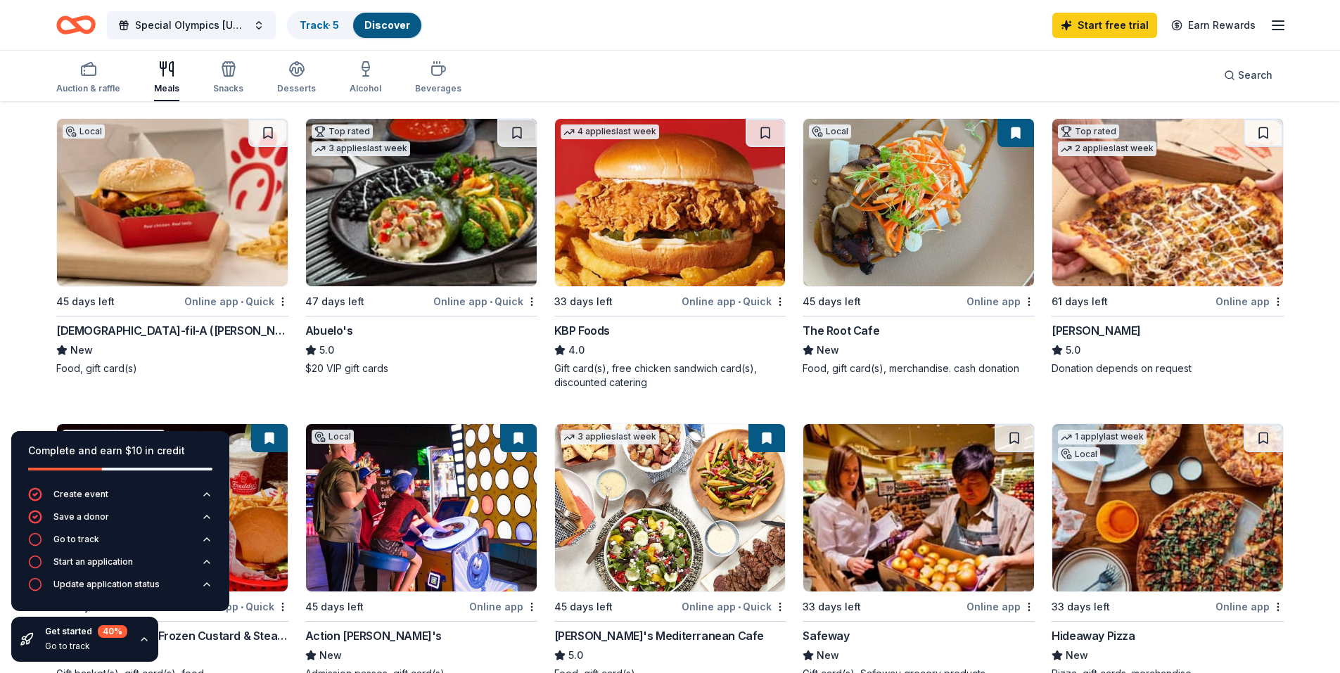
click at [172, 255] on img at bounding box center [172, 202] width 231 height 167
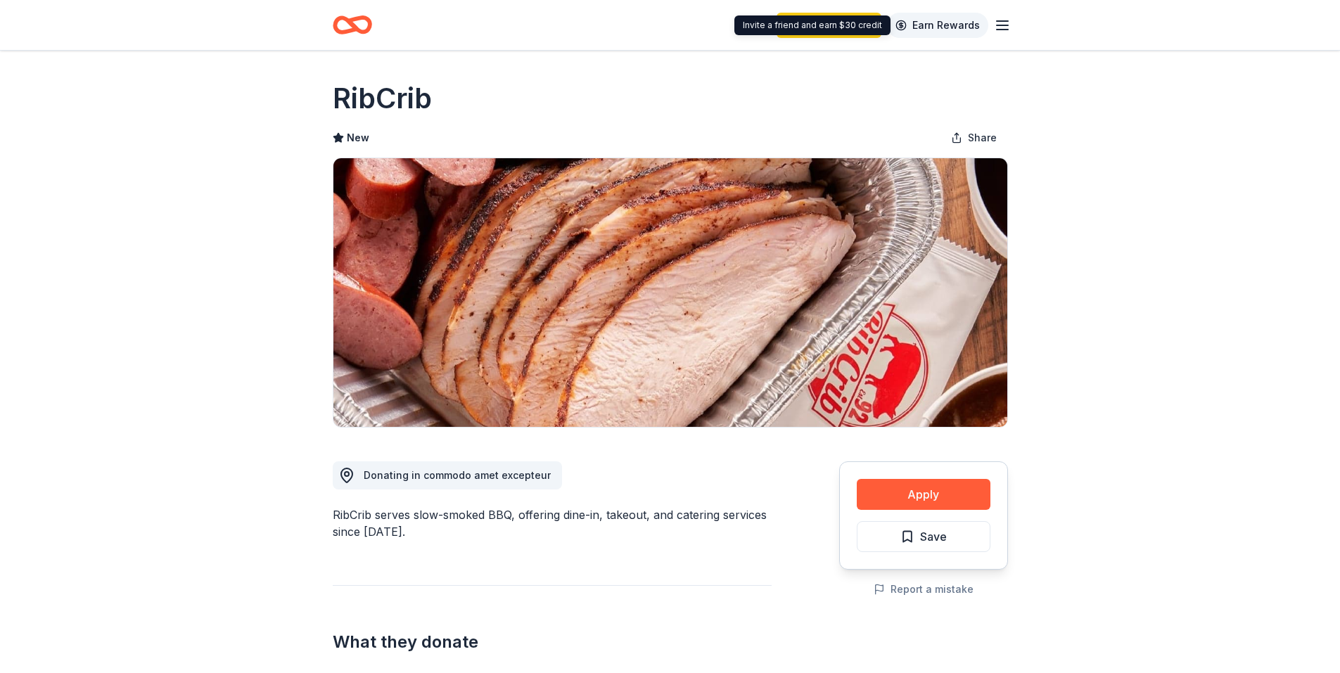
click at [977, 27] on link "Earn Rewards" at bounding box center [937, 25] width 101 height 25
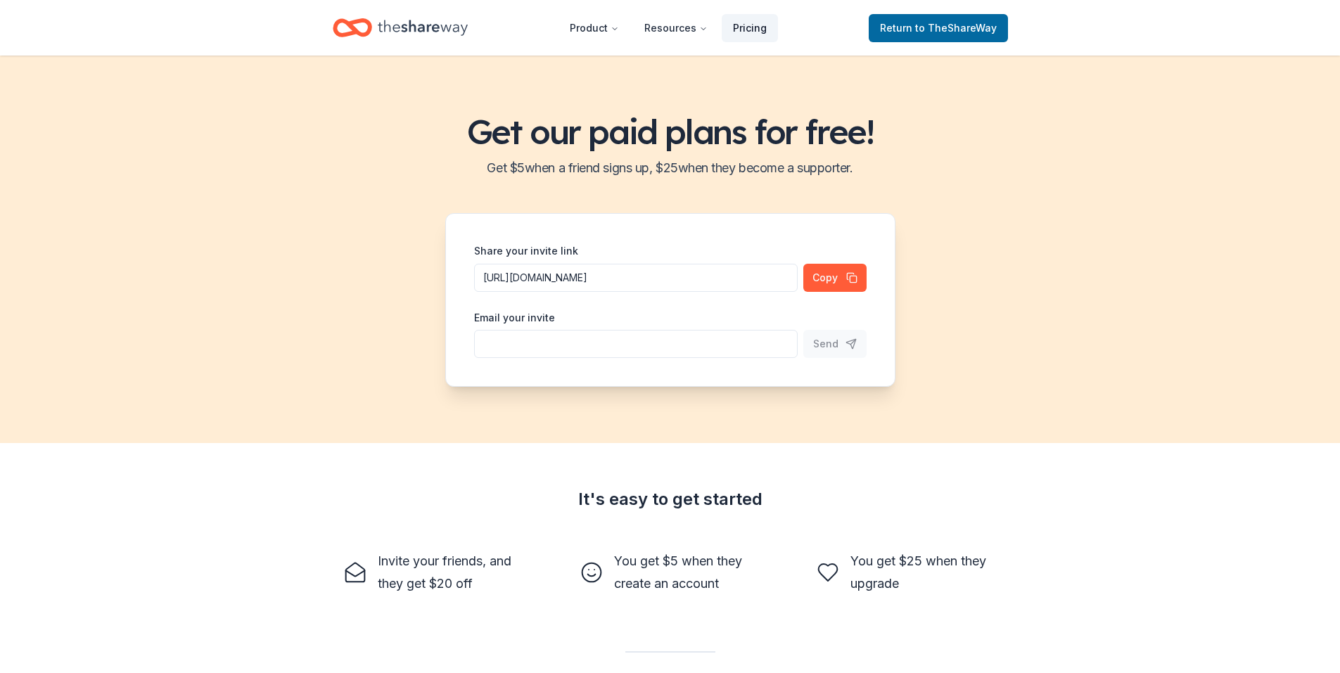
click at [758, 25] on link "Pricing" at bounding box center [750, 28] width 56 height 28
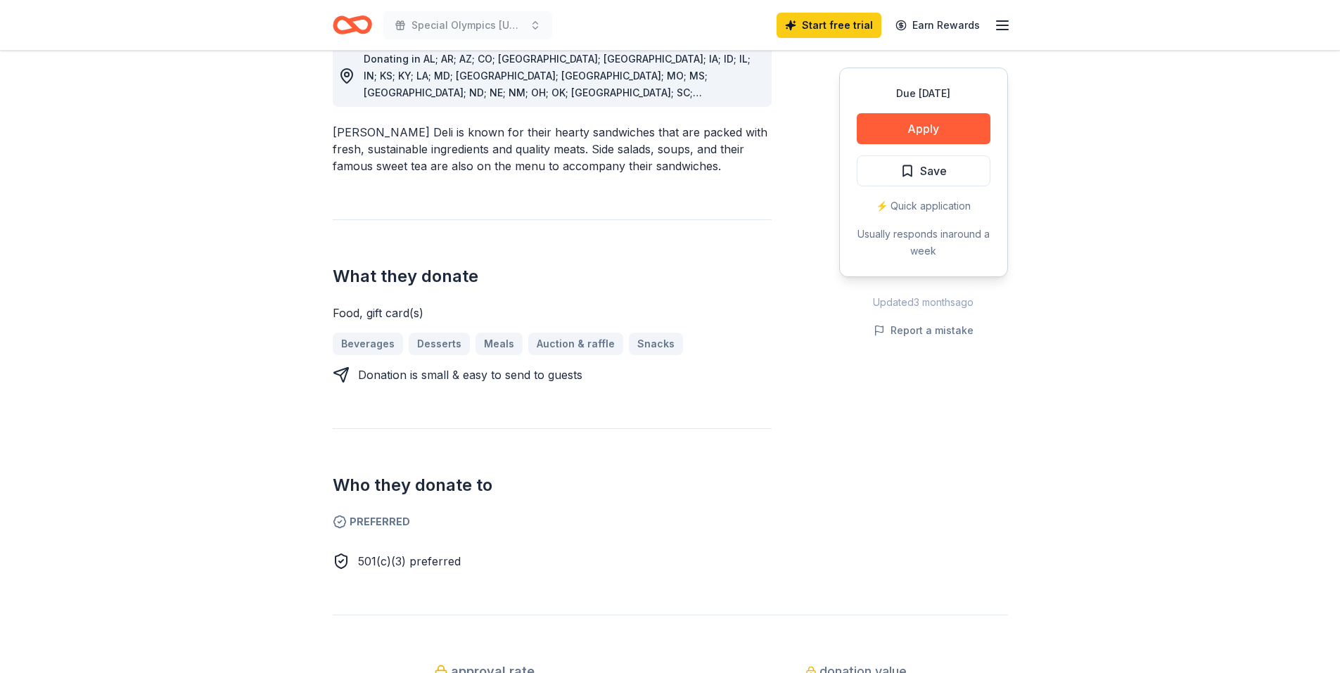
scroll to position [422, 0]
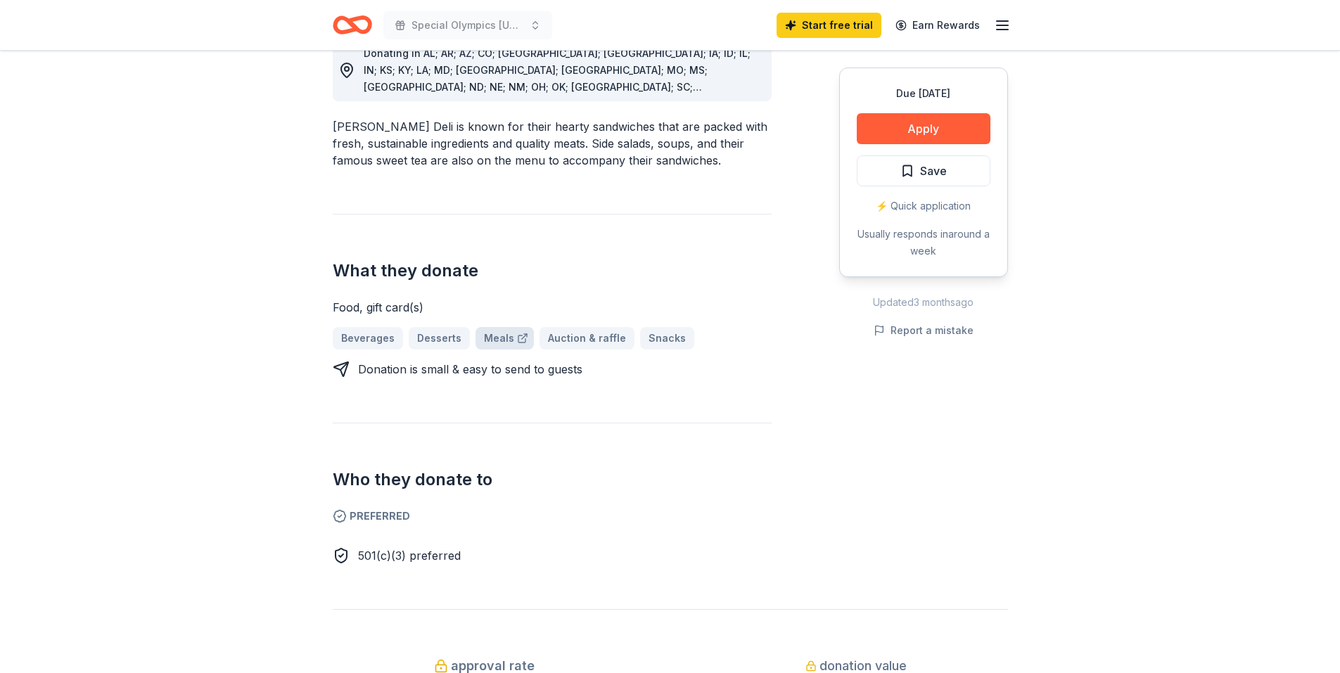
click at [497, 327] on link "Meals" at bounding box center [505, 338] width 58 height 23
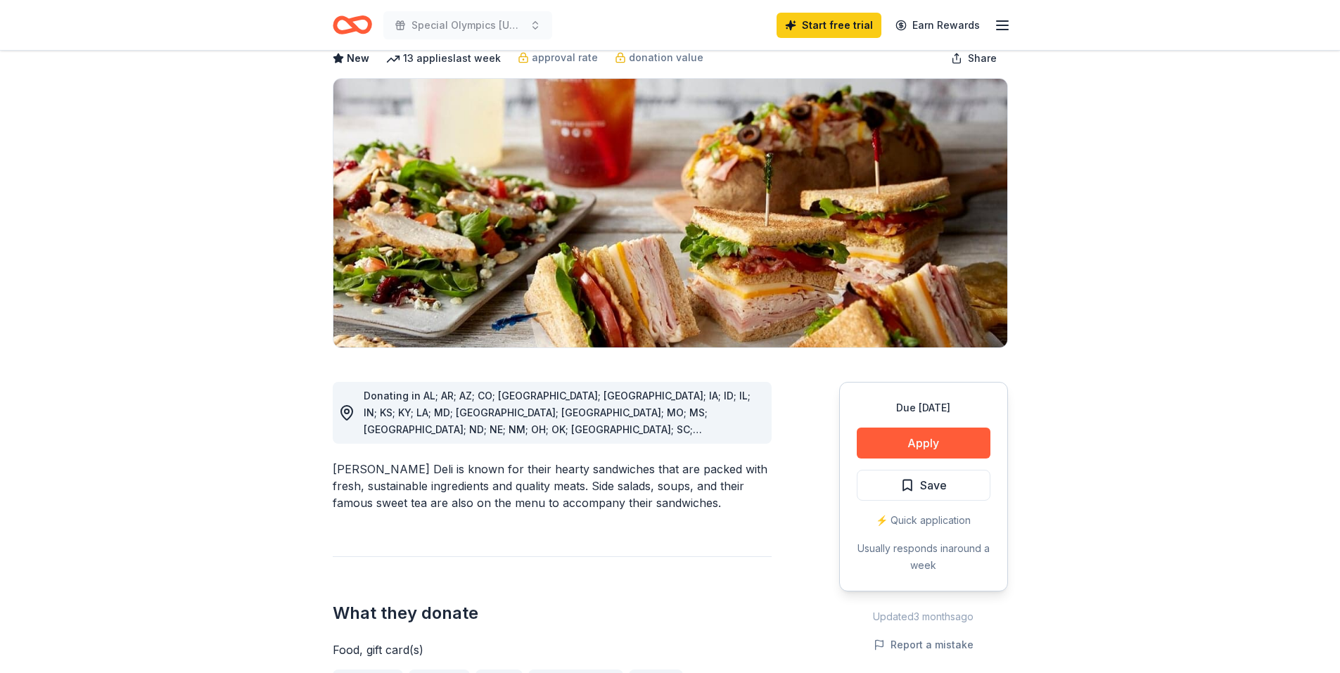
scroll to position [70, 0]
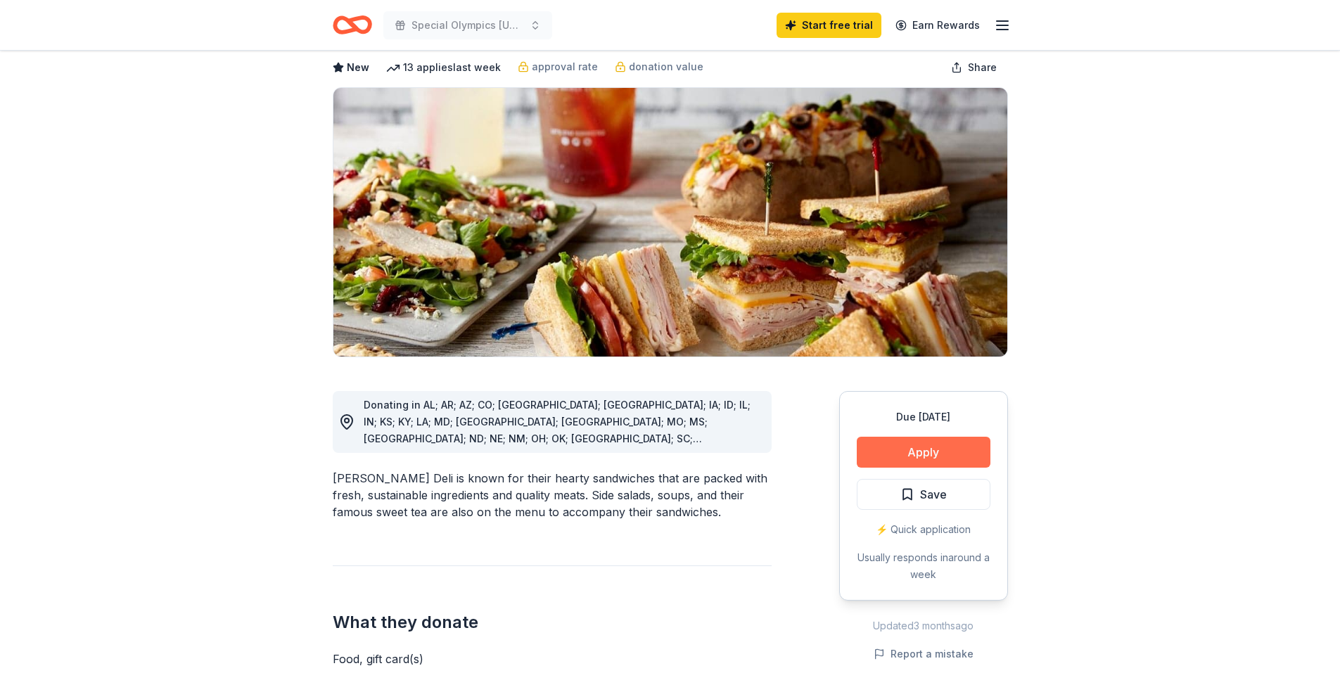
click at [967, 457] on button "Apply" at bounding box center [924, 452] width 134 height 31
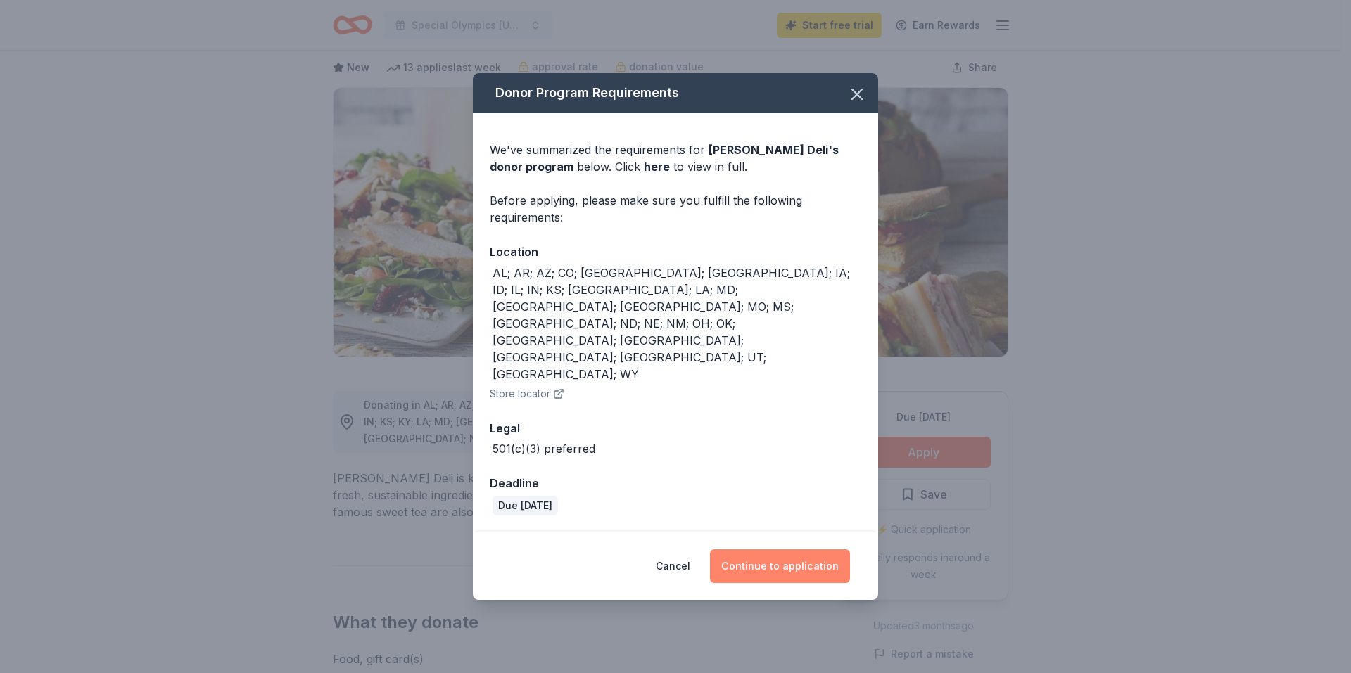
click at [805, 549] on button "Continue to application" at bounding box center [780, 566] width 140 height 34
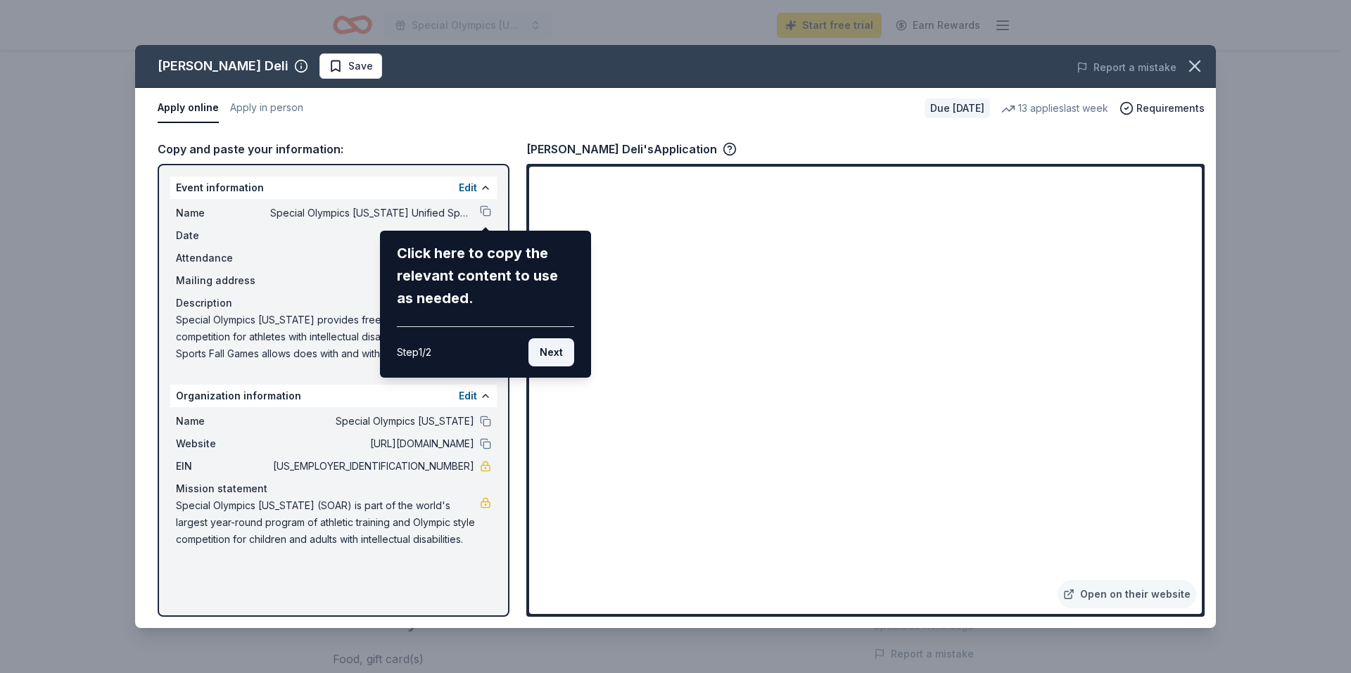
click at [562, 351] on button "Next" at bounding box center [551, 352] width 46 height 28
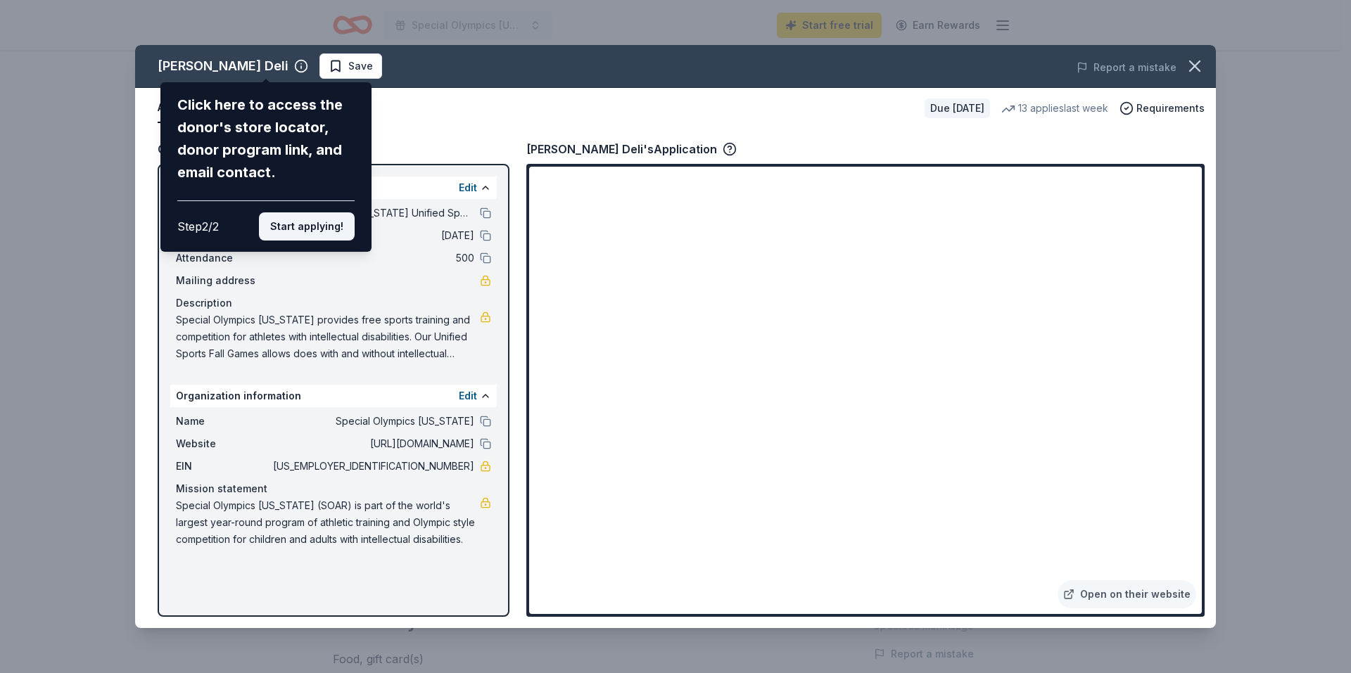
click at [309, 219] on button "Start applying!" at bounding box center [307, 226] width 96 height 28
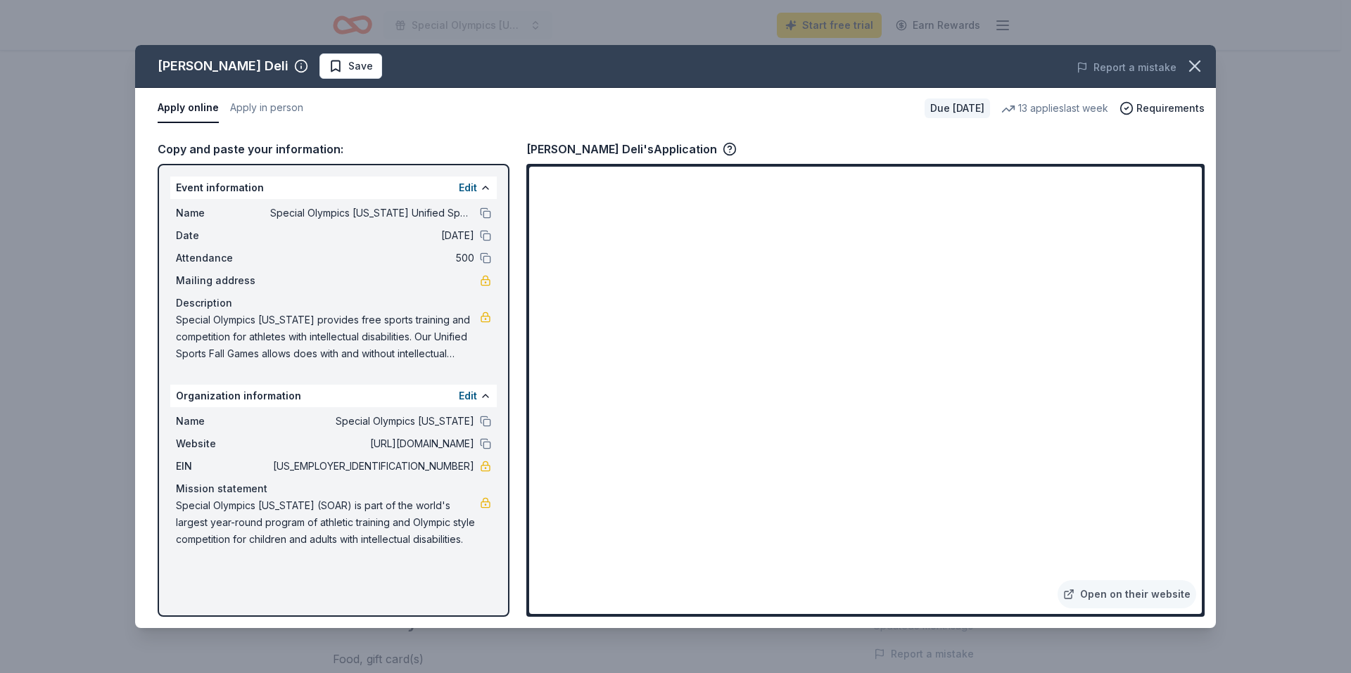
click at [460, 352] on span "Special Olympics Arkansas provides free sports training and competition for ath…" at bounding box center [328, 337] width 304 height 51
click at [397, 332] on span "Special Olympics Arkansas provides free sports training and competition for ath…" at bounding box center [328, 337] width 304 height 51
drag, startPoint x: 397, startPoint y: 333, endPoint x: 397, endPoint y: 342, distance: 8.4
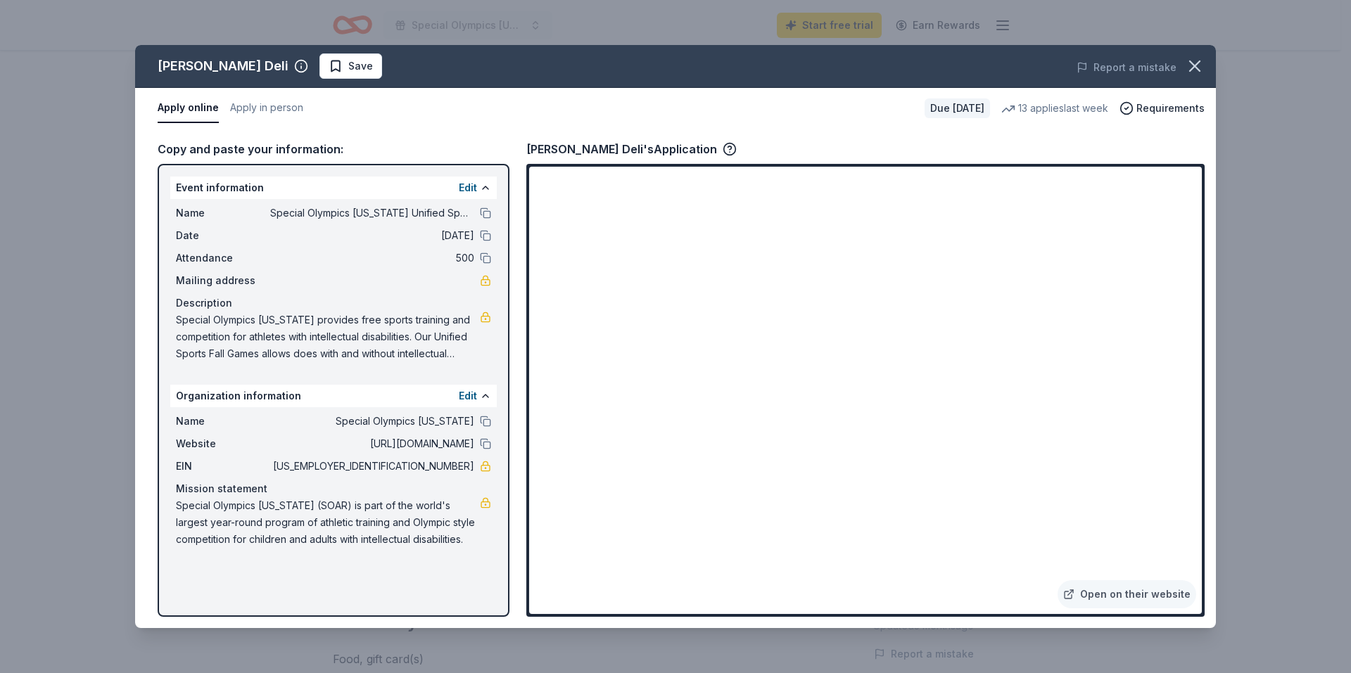
click at [397, 337] on span "Special Olympics Arkansas provides free sports training and competition for ath…" at bounding box center [328, 337] width 304 height 51
click at [397, 342] on span "Special Olympics Arkansas provides free sports training and competition for ath…" at bounding box center [328, 337] width 304 height 51
click at [470, 395] on button "Edit" at bounding box center [468, 396] width 18 height 17
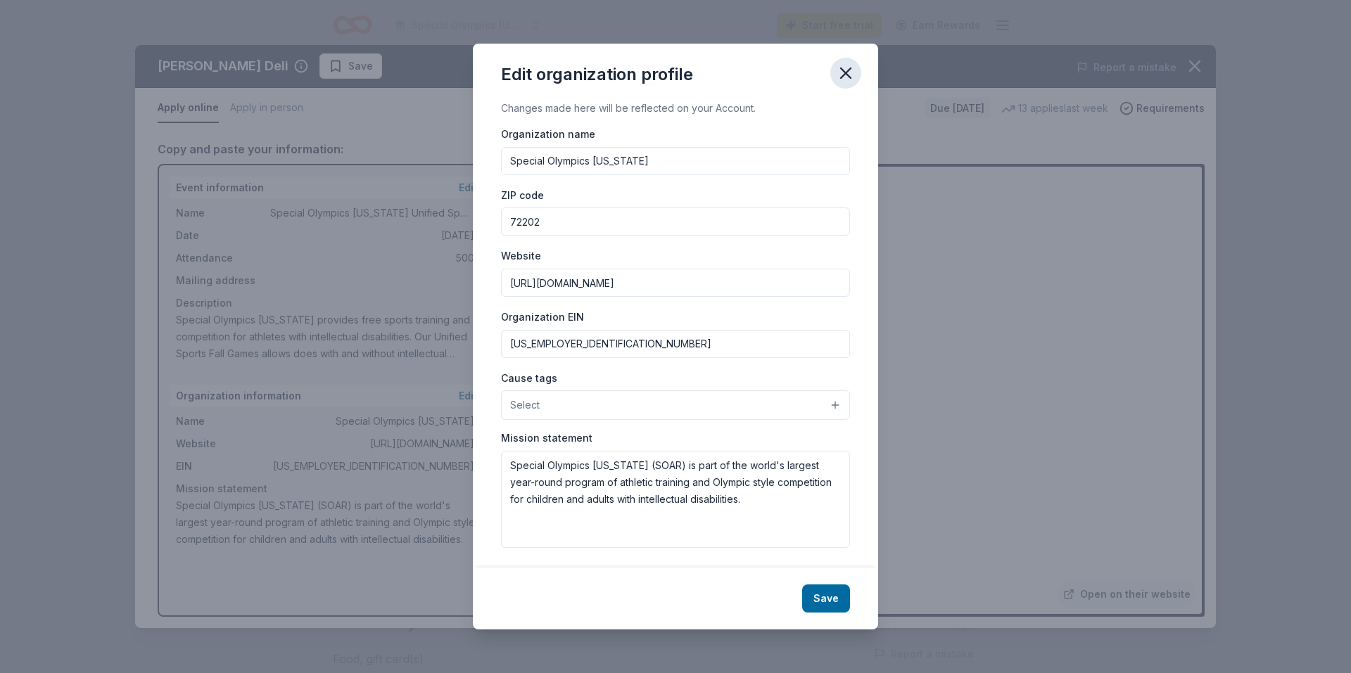
click at [840, 77] on icon "button" at bounding box center [846, 73] width 20 height 20
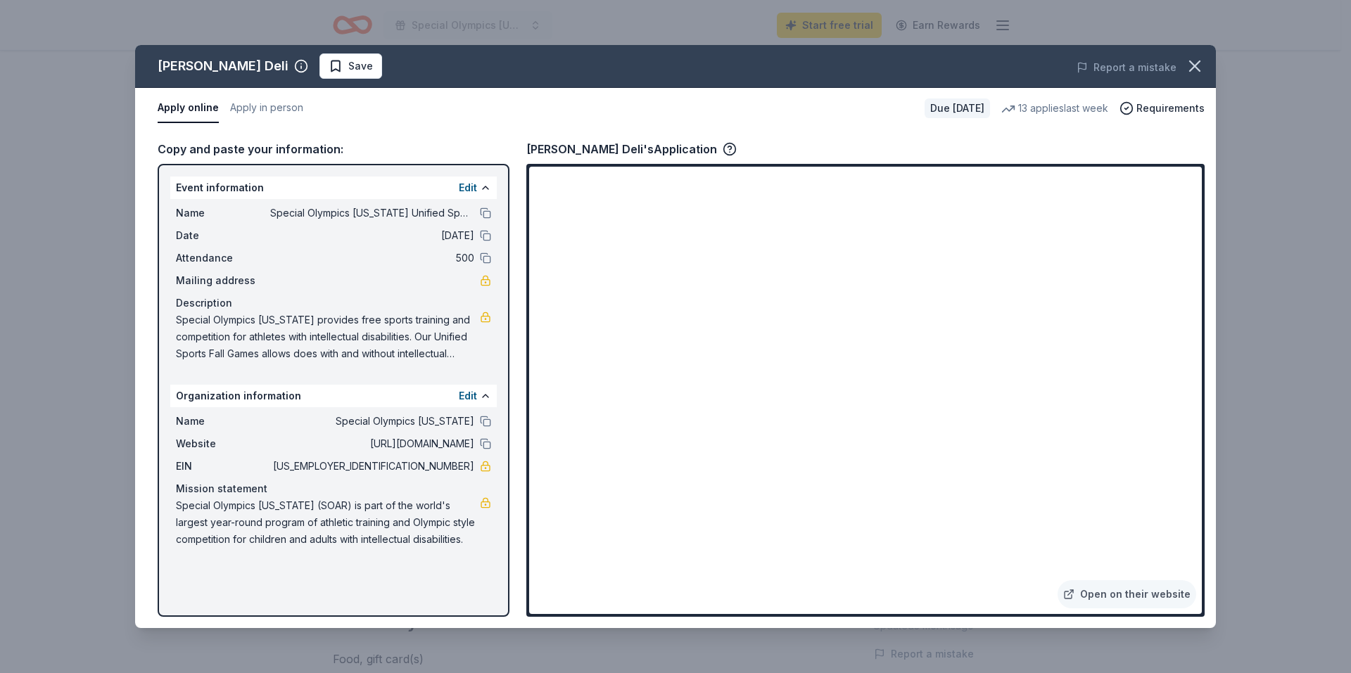
drag, startPoint x: 220, startPoint y: 528, endPoint x: 355, endPoint y: 546, distance: 135.5
click at [355, 546] on span "Special Olympics Arkansas (SOAR) is part of the world's largest year-round prog…" at bounding box center [328, 522] width 304 height 51
click at [364, 542] on span "Special Olympics Arkansas (SOAR) is part of the world's largest year-round prog…" at bounding box center [328, 522] width 304 height 51
click at [264, 113] on button "Apply in person" at bounding box center [266, 109] width 73 height 30
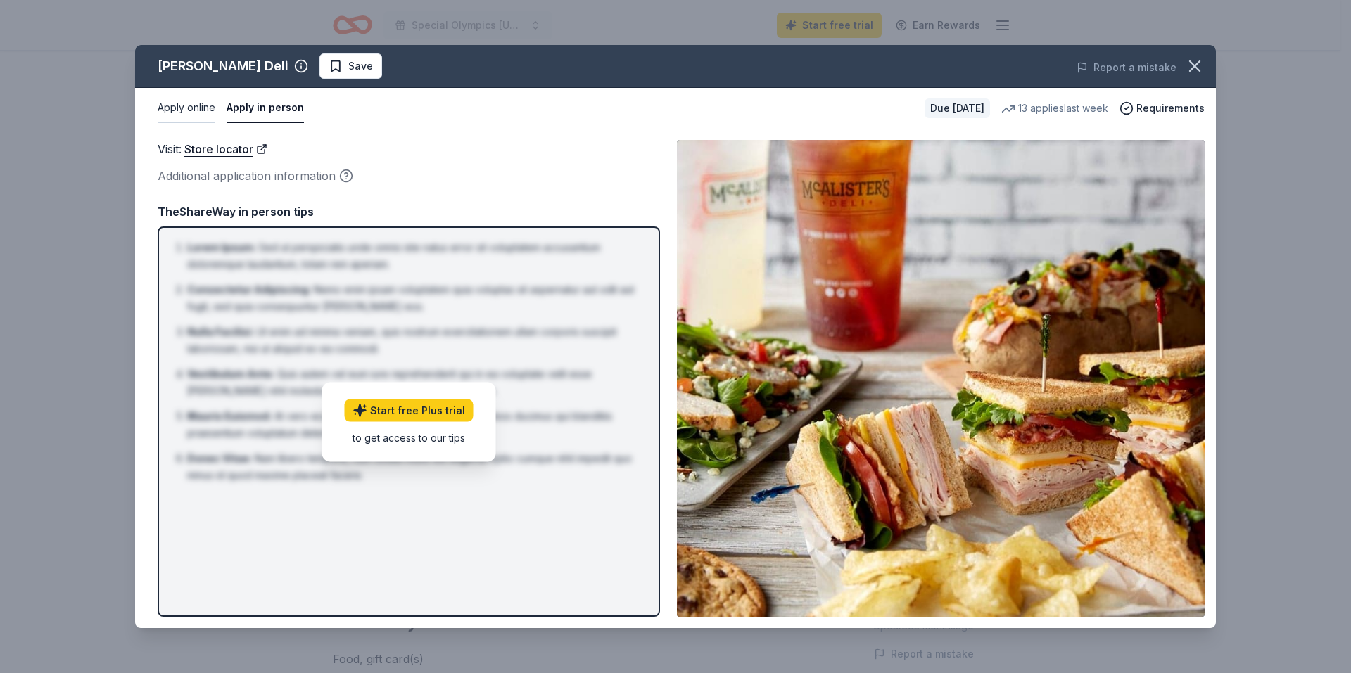
click at [214, 115] on button "Apply online" at bounding box center [187, 109] width 58 height 30
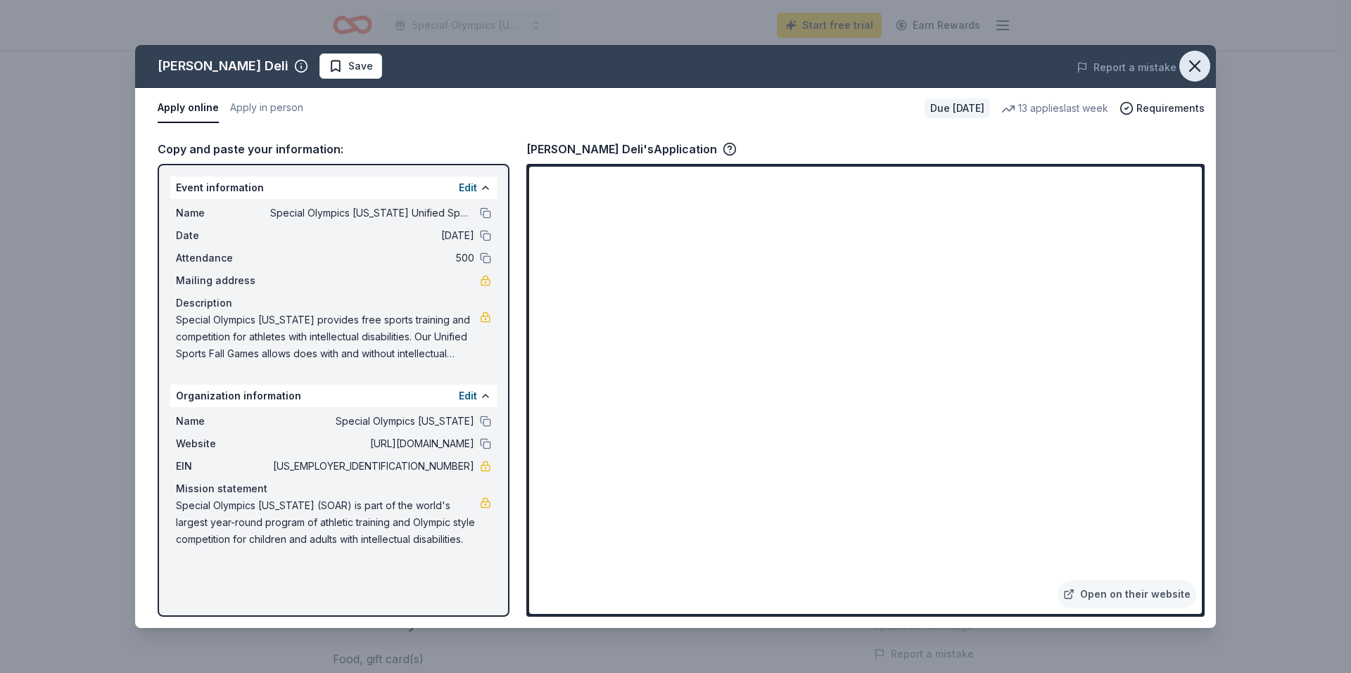
click at [1190, 70] on icon "button" at bounding box center [1195, 66] width 20 height 20
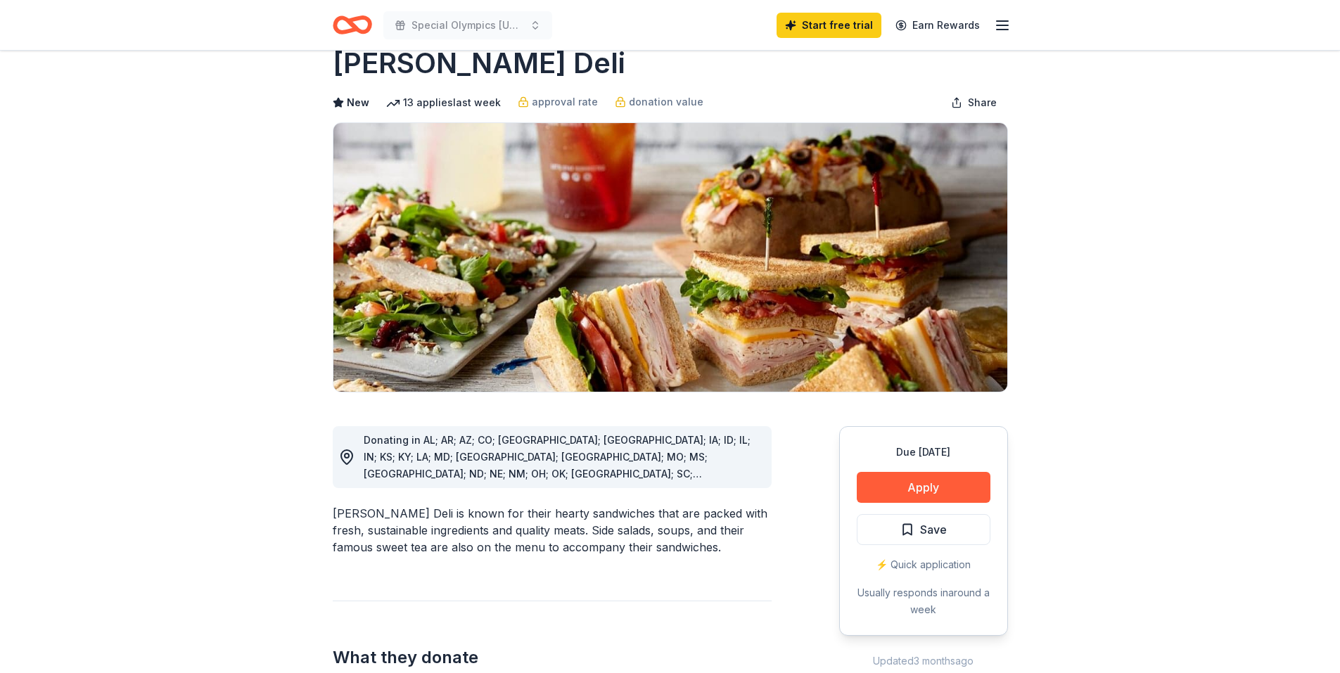
scroll to position [0, 0]
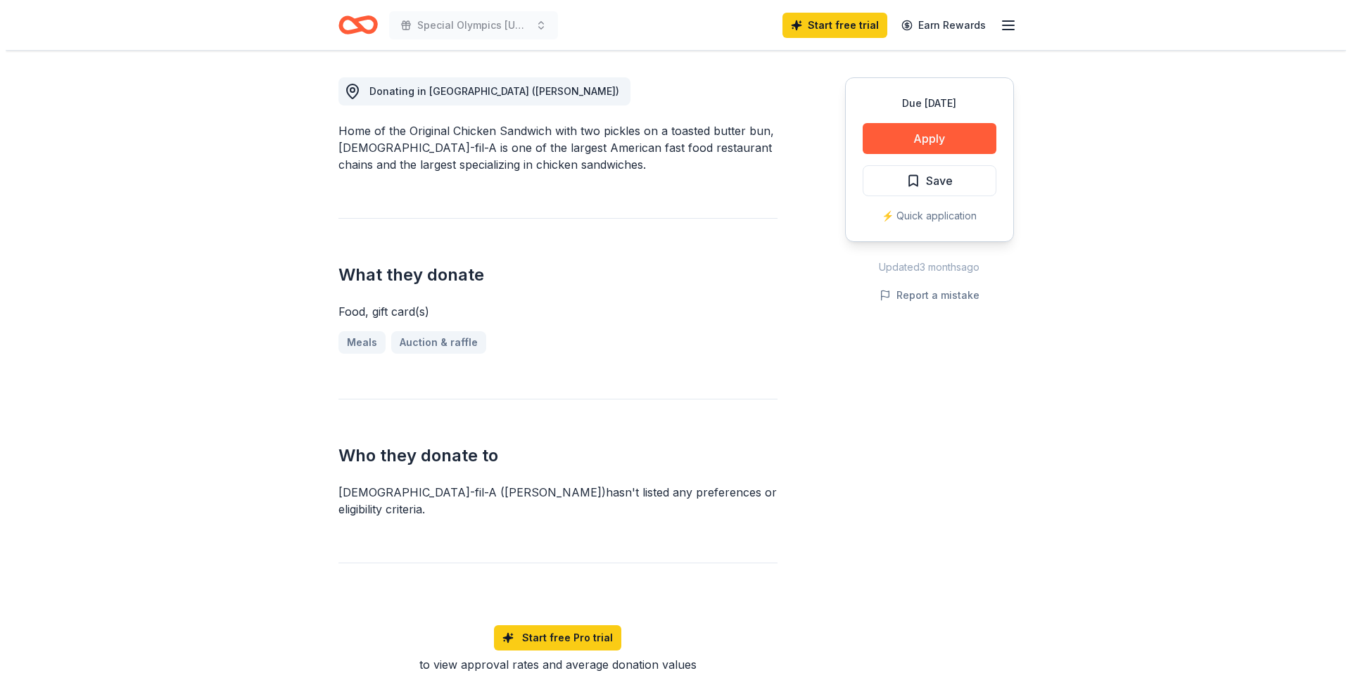
scroll to position [352, 0]
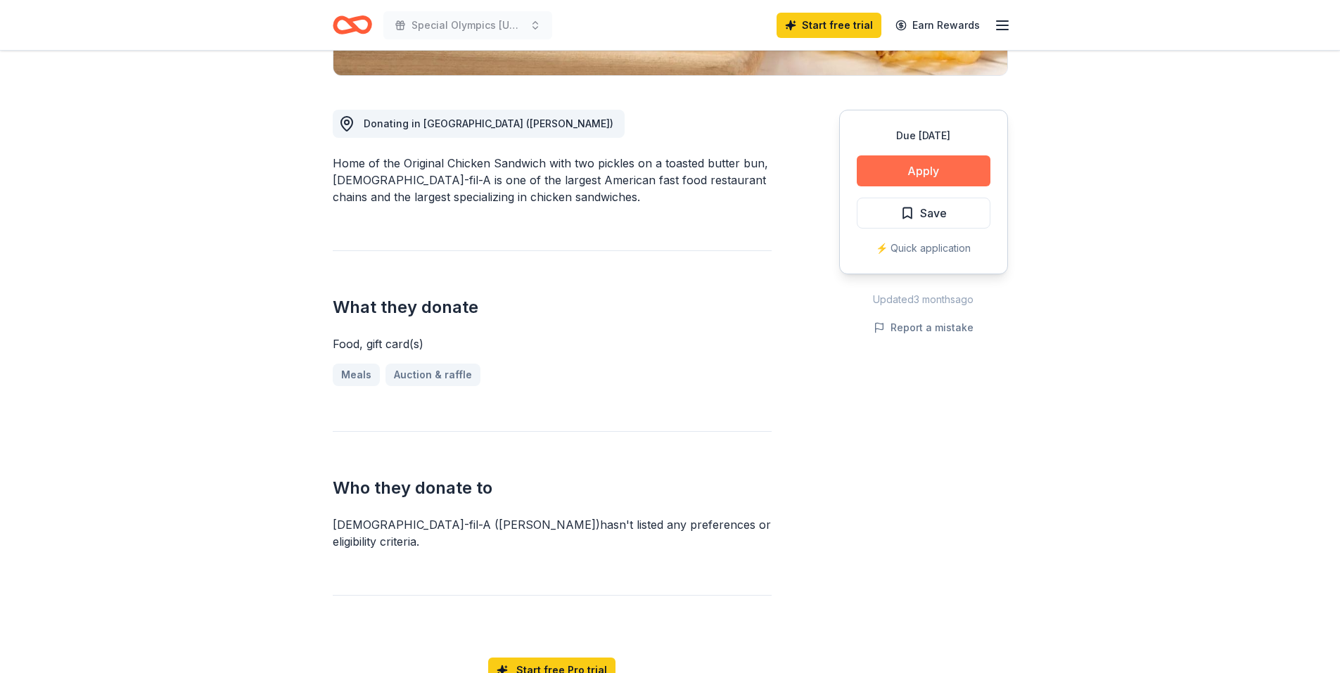
click at [929, 177] on button "Apply" at bounding box center [924, 170] width 134 height 31
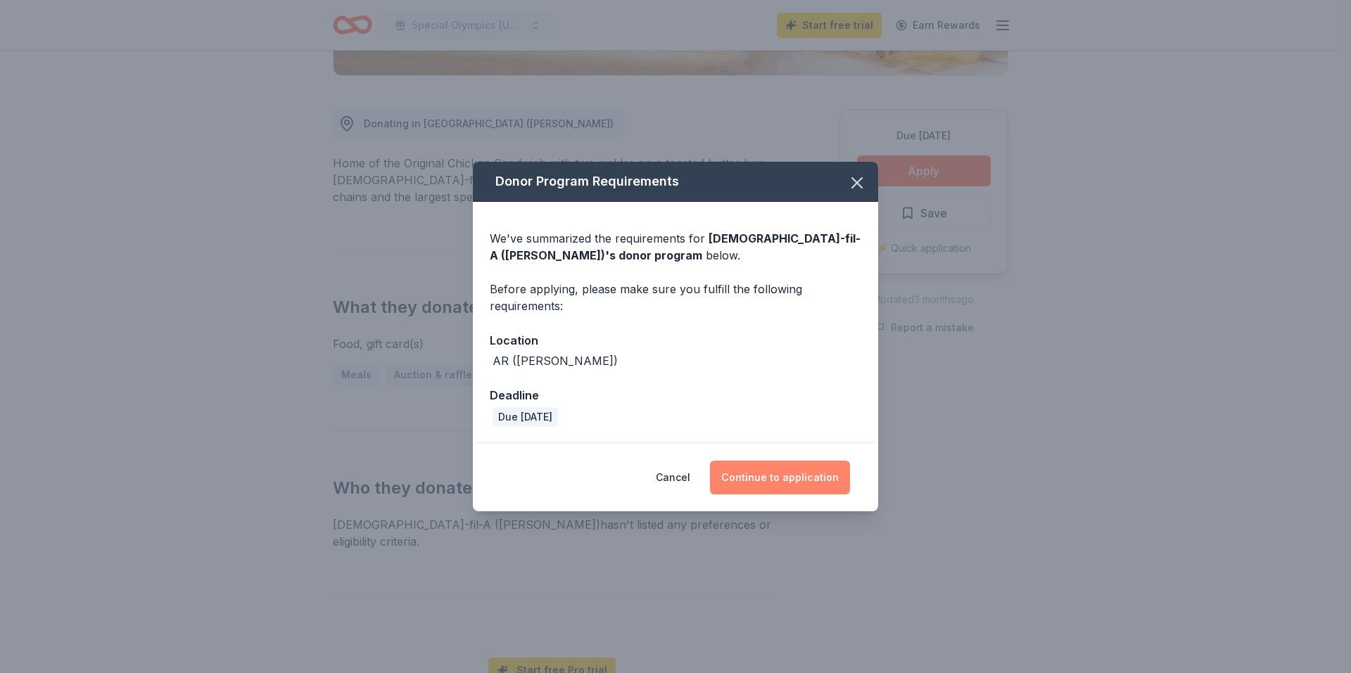
click at [815, 471] on button "Continue to application" at bounding box center [780, 478] width 140 height 34
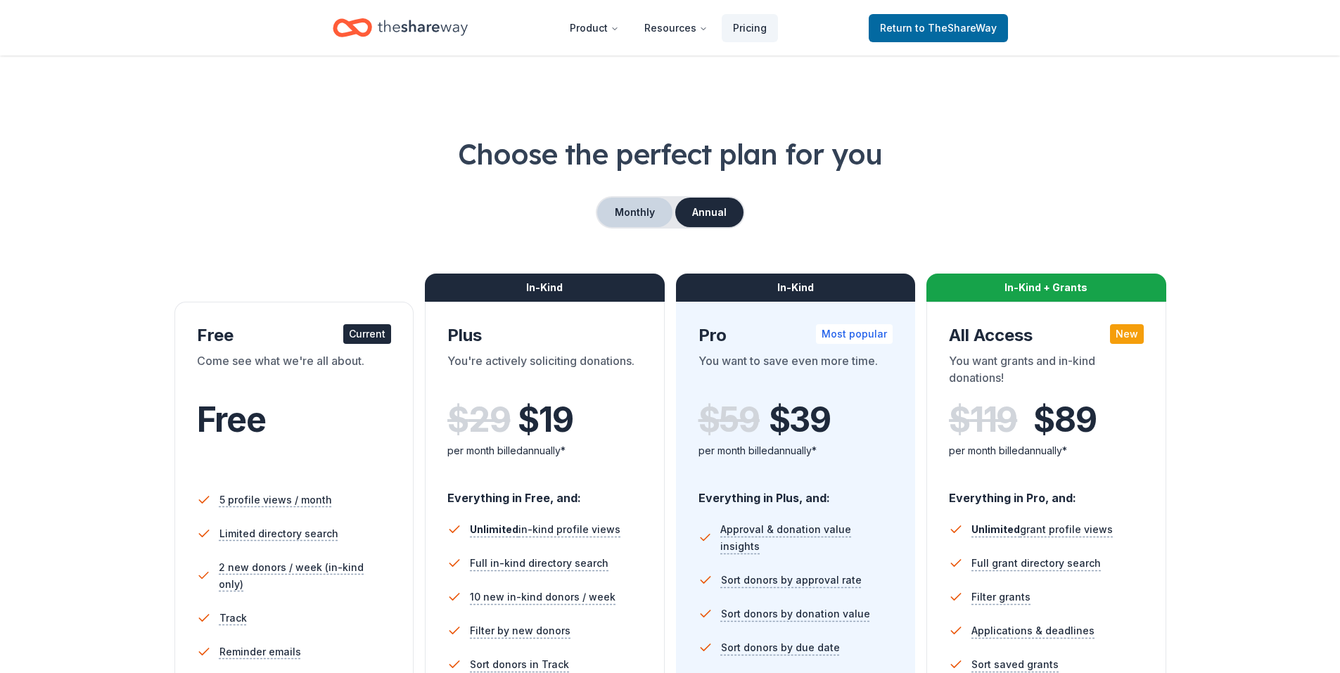
click at [645, 210] on button "Monthly" at bounding box center [634, 213] width 75 height 30
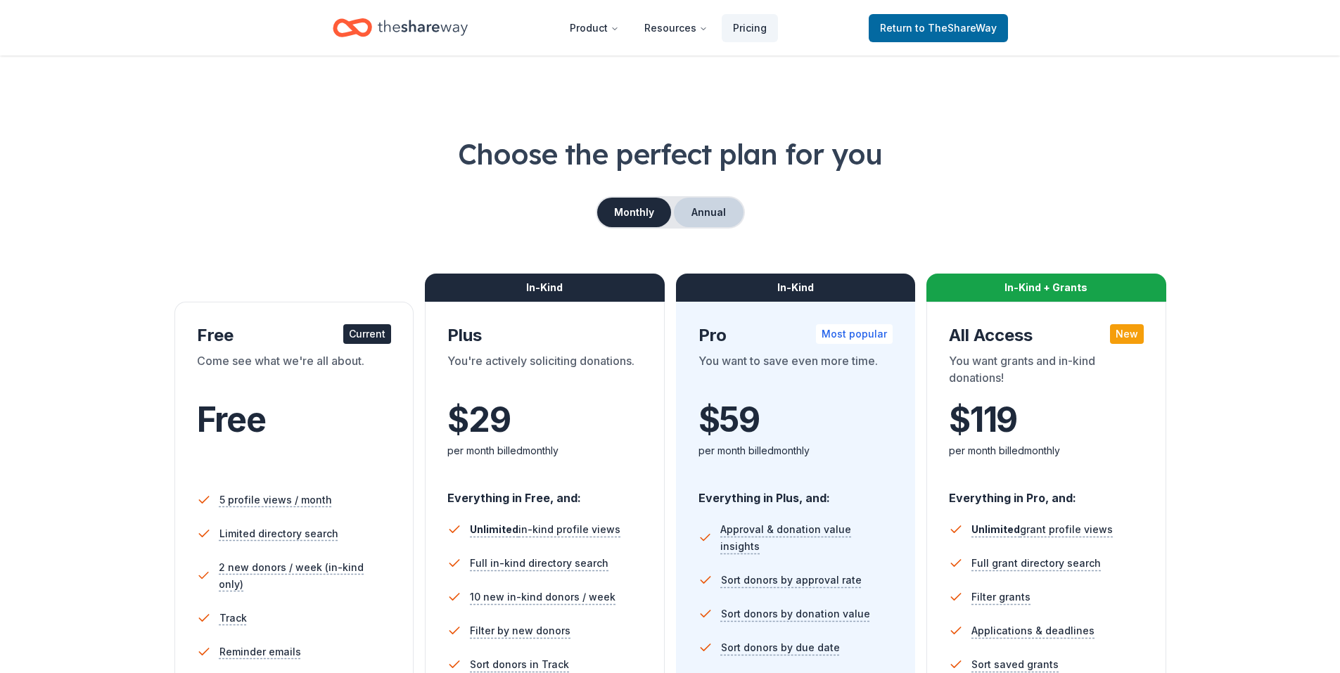
click at [729, 218] on button "Annual" at bounding box center [709, 213] width 70 height 30
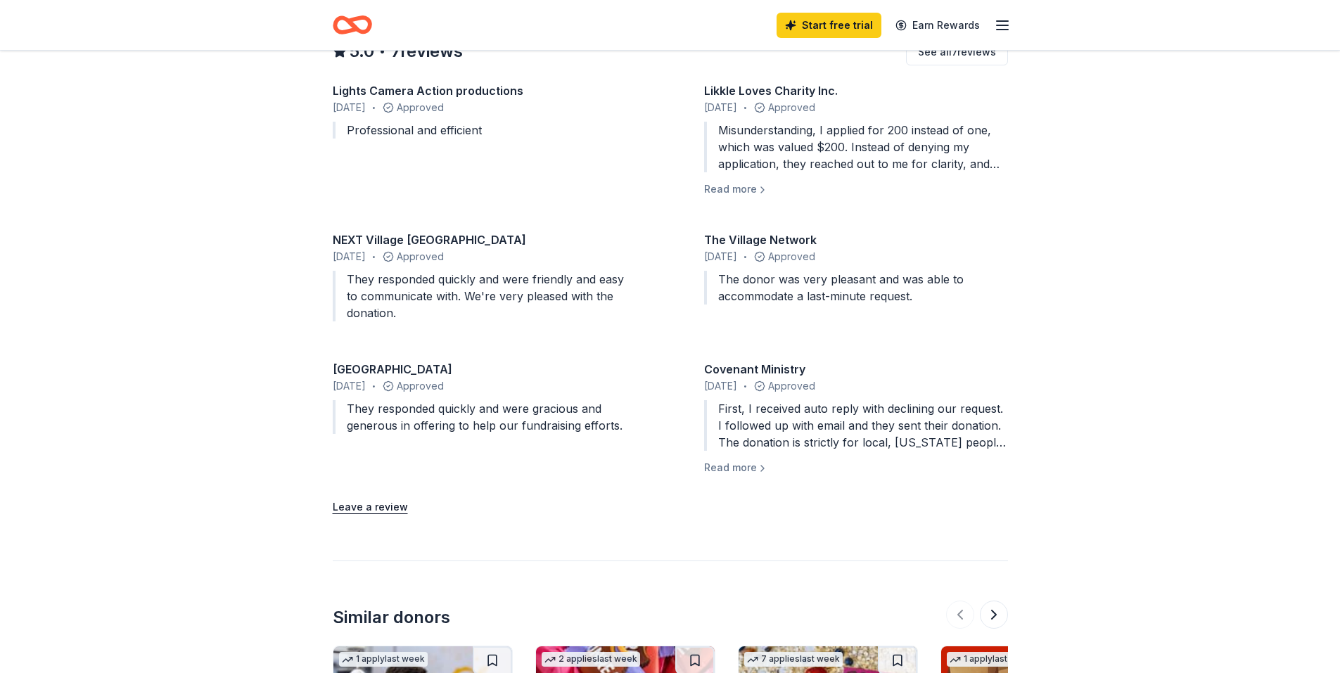
scroll to position [1759, 0]
